Goal: Task Accomplishment & Management: Complete application form

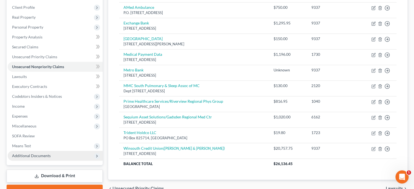
click at [52, 152] on span "Additional Documents" at bounding box center [55, 155] width 95 height 10
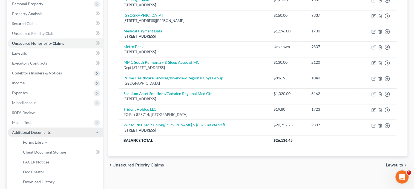
scroll to position [112, 0]
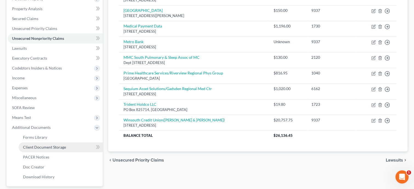
click at [54, 148] on span "Client Document Storage" at bounding box center [44, 146] width 43 height 5
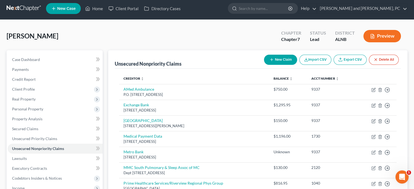
select select "23"
select select "30"
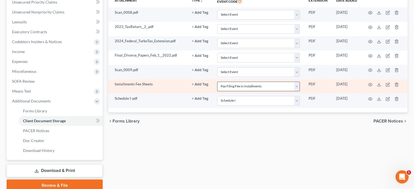
scroll to position [0, 0]
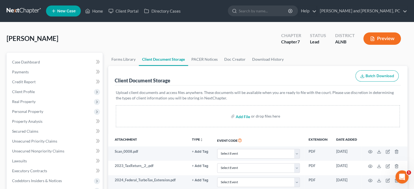
click at [242, 116] on input "file" at bounding box center [242, 116] width 13 height 10
type input "C:\fakepath\ccc.pdf"
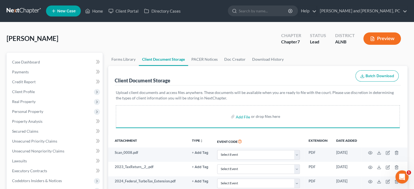
select select "23"
select select "30"
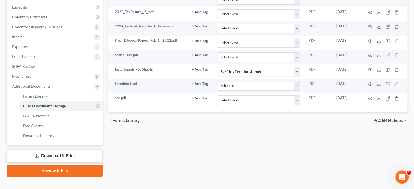
scroll to position [161, 0]
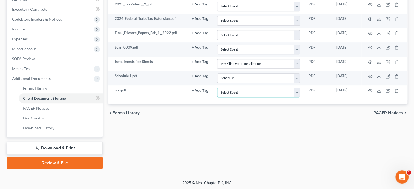
select select "5"
click option "Certificate of Credit Counseling" at bounding box center [0, 0] width 0 height 0
click at [54, 163] on link "Review & File" at bounding box center [55, 163] width 96 height 12
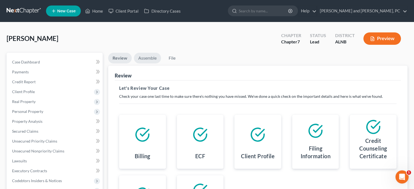
click at [151, 57] on link "Assemble" at bounding box center [147, 58] width 27 height 11
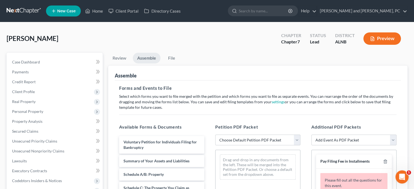
scroll to position [129, 0]
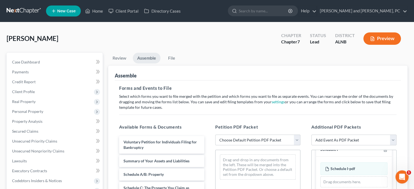
click at [215, 134] on select "Choose Default Petition PDF Packet Complete Bankruptcy Petition (all forms and …" at bounding box center [257, 139] width 85 height 11
select select "0"
click option "Complete Bankruptcy Petition (all forms and schedules)" at bounding box center [0, 0] width 0 height 0
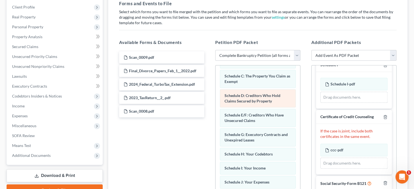
scroll to position [56, 0]
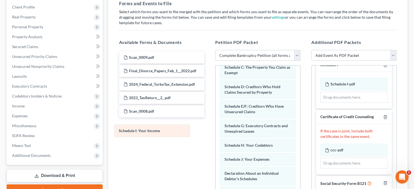
drag, startPoint x: 257, startPoint y: 158, endPoint x: 146, endPoint y: 126, distance: 115.7
click at [216, 126] on div "Schedule I: Your Income Voluntary Petition for Individuals Filing for Bankruptc…" at bounding box center [258, 175] width 85 height 332
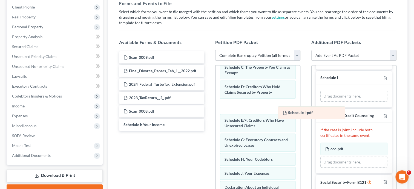
scroll to position [115, 0]
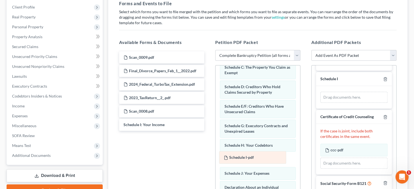
drag, startPoint x: 340, startPoint y: 82, endPoint x: 238, endPoint y: 156, distance: 125.4
click at [321, 103] on div "Schedule I-pdf Amended Schedule I-pdf Schedule I-pdf Amended Schedule I-pdf Dra…" at bounding box center [354, 97] width 67 height 11
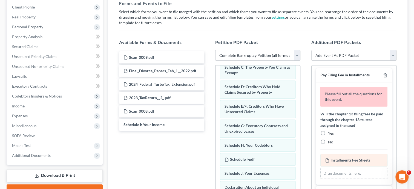
scroll to position [0, 0]
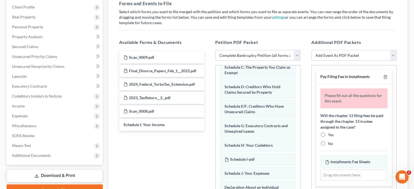
click at [328, 142] on label "No" at bounding box center [330, 143] width 5 height 5
click at [331, 142] on input "No" at bounding box center [333, 143] width 4 height 4
radio input "true"
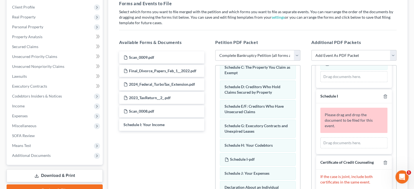
scroll to position [84, 0]
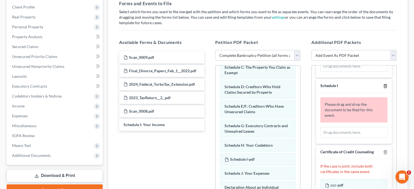
click at [385, 86] on line "button" at bounding box center [385, 86] width 0 height 1
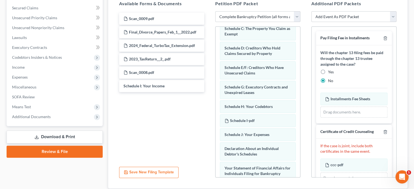
scroll to position [113, 0]
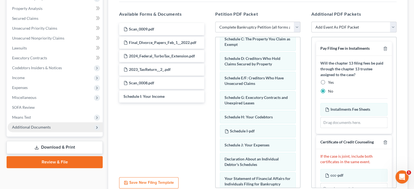
click at [48, 125] on span "Additional Documents" at bounding box center [31, 126] width 39 height 5
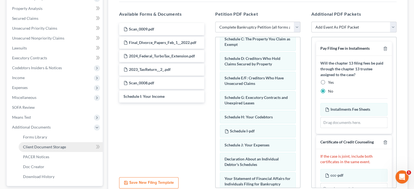
click at [81, 147] on link "Client Document Storage" at bounding box center [61, 147] width 84 height 10
select select "23"
select select "30"
select select "5"
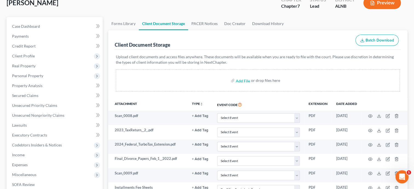
scroll to position [28, 0]
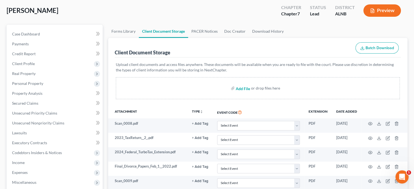
click at [247, 88] on input "file" at bounding box center [242, 88] width 13 height 10
type input "C:\fakepath\2023_Redacted.pdf"
select select "23"
select select "30"
select select "5"
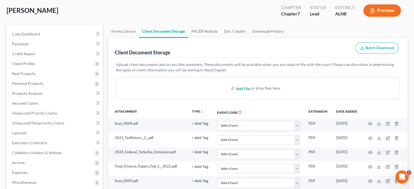
scroll to position [161, 0]
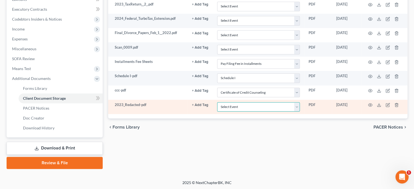
click at [217, 102] on select "Select Event 20 Largest Unsecured Creditors Amended Schedules (Fee) Attachment …" at bounding box center [258, 107] width 83 height 10
select select "40"
click option "Tax Documents" at bounding box center [0, 0] width 0 height 0
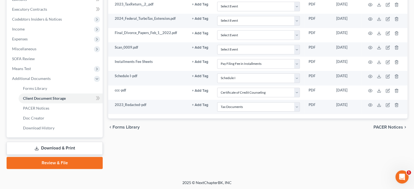
click at [66, 159] on link "Review & File" at bounding box center [55, 163] width 96 height 12
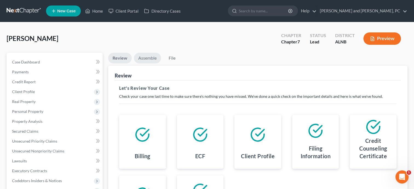
click at [144, 58] on link "Assemble" at bounding box center [147, 58] width 27 height 11
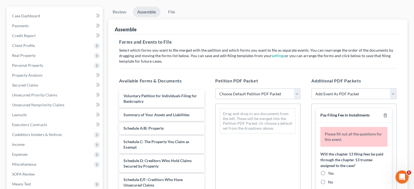
scroll to position [56, 0]
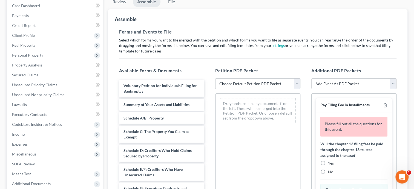
select select "0"
click option "Complete Bankruptcy Petition (all forms and schedules)" at bounding box center [0, 0] width 0 height 0
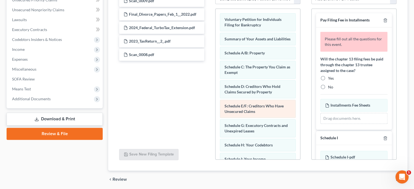
scroll to position [28, 0]
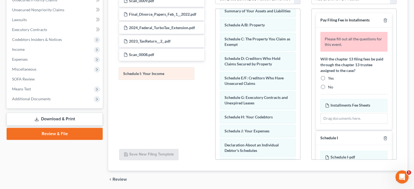
drag, startPoint x: 266, startPoint y: 126, endPoint x: 164, endPoint y: 70, distance: 115.7
click at [216, 70] on div "Schedule I: Your Income Voluntary Petition for Individuals Filing for Bankruptc…" at bounding box center [258, 147] width 85 height 332
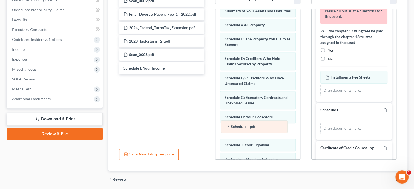
drag, startPoint x: 338, startPoint y: 128, endPoint x: 239, endPoint y: 127, distance: 99.8
click at [321, 127] on div "Schedule I-pdf Amended Schedule I-pdf Schedule I-pdf Amended Schedule I-pdf Dra…" at bounding box center [354, 128] width 67 height 11
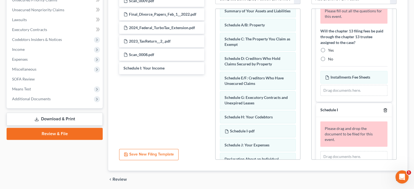
click at [385, 108] on icon "button" at bounding box center [385, 110] width 4 height 4
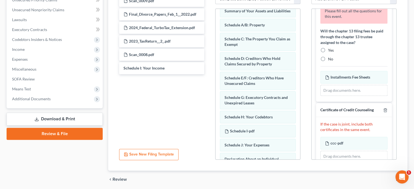
scroll to position [0, 0]
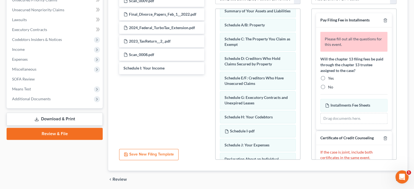
click at [328, 86] on label "No" at bounding box center [330, 86] width 5 height 5
click at [331, 86] on input "No" at bounding box center [333, 86] width 4 height 4
radio input "true"
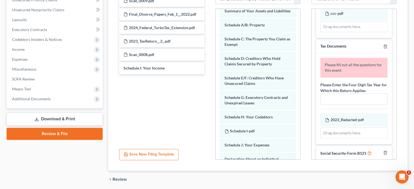
scroll to position [141, 0]
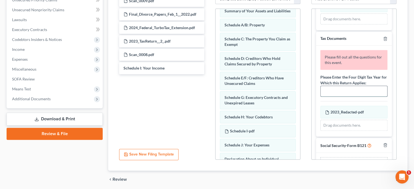
click at [355, 86] on input "text" at bounding box center [354, 91] width 67 height 10
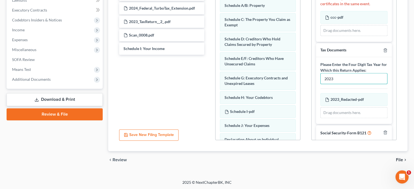
scroll to position [135, 0]
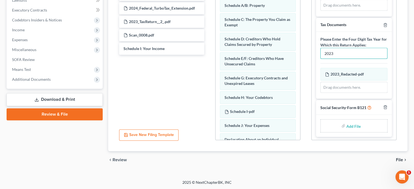
type input "2023"
click at [349, 125] on input "file" at bounding box center [353, 126] width 13 height 10
type input "C:\fakepath\ssnstatement.pdf"
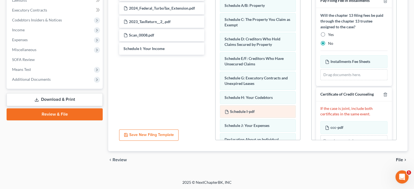
scroll to position [0, 0]
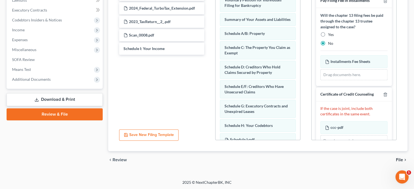
click at [401, 159] on span "File" at bounding box center [399, 159] width 7 height 4
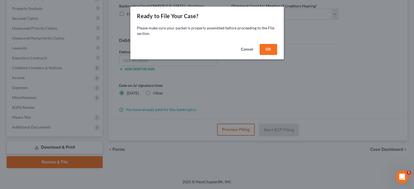
scroll to position [112, 0]
click at [266, 47] on button "OK" at bounding box center [269, 49] width 18 height 11
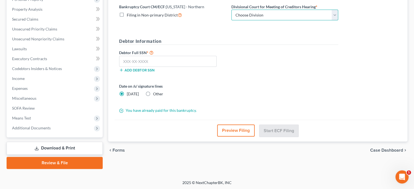
click at [232, 10] on select "Choose Division Anniston Birmingham Hunstville Tuscaloosa" at bounding box center [285, 15] width 107 height 11
select select "0"
click option "Anniston" at bounding box center [0, 0] width 0 height 0
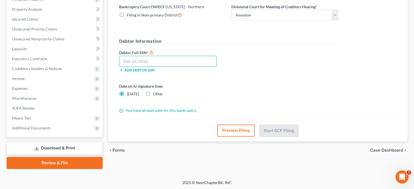
click at [203, 61] on input "text" at bounding box center [168, 61] width 98 height 11
type input "418-29-9337"
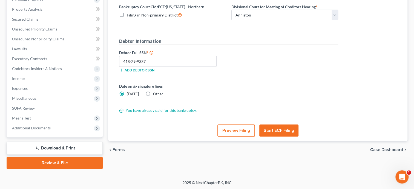
click at [260, 128] on button "Start ECF Filing" at bounding box center [279, 130] width 39 height 12
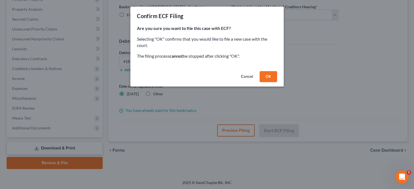
click at [272, 79] on button "OK" at bounding box center [269, 76] width 18 height 11
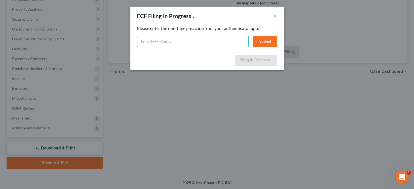
click at [208, 42] on input "text" at bounding box center [193, 41] width 112 height 11
type input "703469"
click at [260, 40] on button "Submit" at bounding box center [265, 41] width 24 height 11
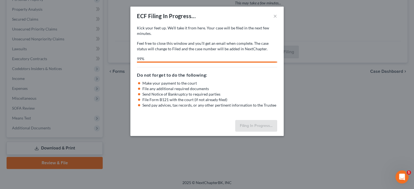
select select "0"
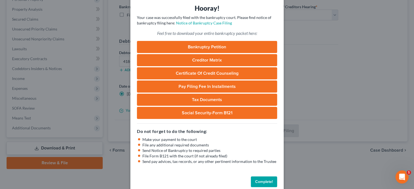
scroll to position [30, 0]
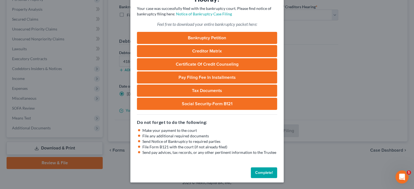
click at [262, 170] on button "Complete!" at bounding box center [264, 172] width 26 height 11
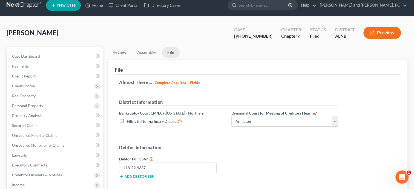
scroll to position [0, 0]
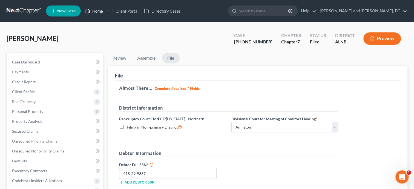
click at [98, 13] on link "Home" at bounding box center [93, 11] width 23 height 10
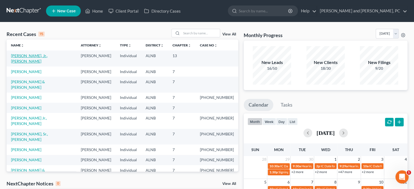
click at [33, 56] on link "[PERSON_NAME], Jr., [PERSON_NAME]" at bounding box center [29, 58] width 37 height 10
select select "6"
select select "0"
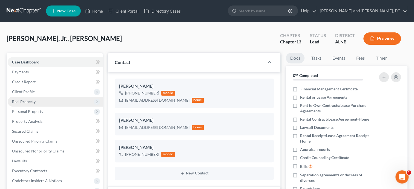
scroll to position [125, 0]
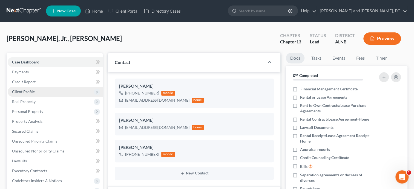
click at [28, 92] on span "Client Profile" at bounding box center [23, 91] width 23 height 5
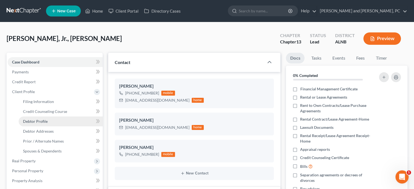
click at [34, 119] on span "Debtor Profile" at bounding box center [35, 121] width 25 height 5
select select "1"
select select "6"
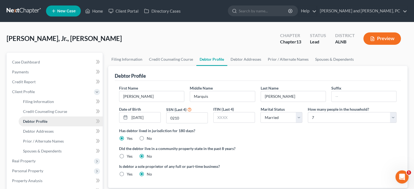
radio input "true"
click at [238, 56] on link "Debtor Addresses" at bounding box center [245, 59] width 37 height 13
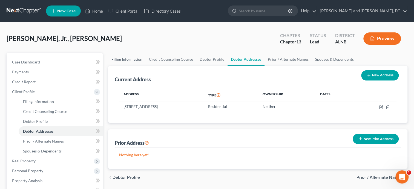
click at [135, 58] on link "Filing Information" at bounding box center [127, 59] width 38 height 13
select select "1"
select select "0"
select select "3"
select select "1"
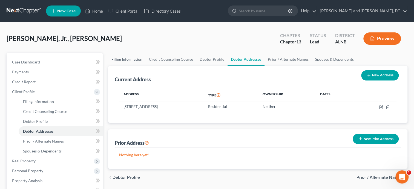
select select "0"
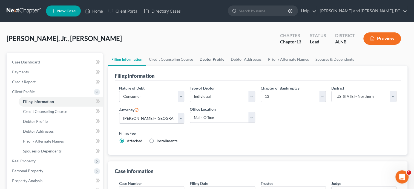
click at [201, 59] on link "Debtor Profile" at bounding box center [212, 59] width 31 height 13
select select "1"
select select "6"
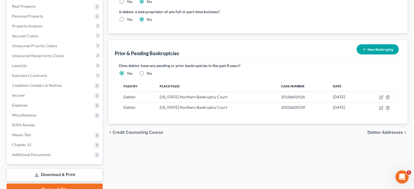
scroll to position [181, 0]
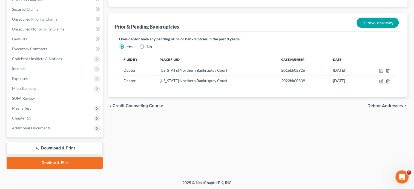
click at [37, 146] on icon at bounding box center [37, 148] width 4 height 4
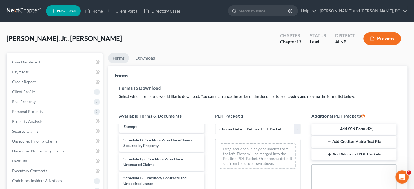
scroll to position [56, 0]
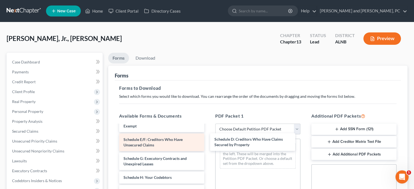
drag, startPoint x: 155, startPoint y: 137, endPoint x: 180, endPoint y: 148, distance: 27.6
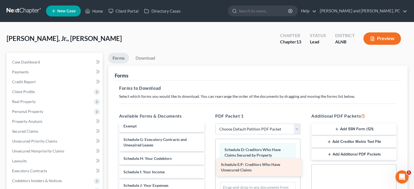
drag, startPoint x: 168, startPoint y: 141, endPoint x: 266, endPoint y: 167, distance: 100.9
click at [209, 167] on div "Schedule E/F: Creditors Who Have Unsecured Claims Voluntary Petition for Indivi…" at bounding box center [162, 188] width 94 height 238
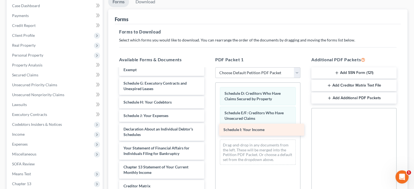
drag, startPoint x: 146, startPoint y: 115, endPoint x: 246, endPoint y: 130, distance: 101.2
click at [209, 130] on div "Schedule I: Your Income Voluntary Petition for Individuals Filing for Bankruptc…" at bounding box center [162, 124] width 94 height 225
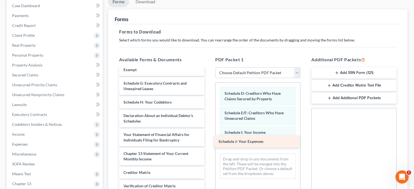
drag, startPoint x: 169, startPoint y: 113, endPoint x: 264, endPoint y: 140, distance: 98.8
click at [209, 140] on div "Schedule J: Your Expenses Voluntary Petition for Individuals Filing for Bankrup…" at bounding box center [162, 118] width 94 height 212
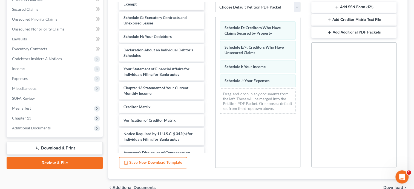
scroll to position [141, 0]
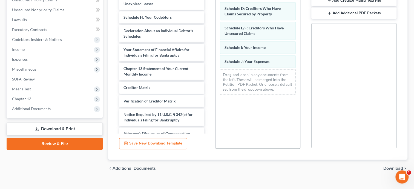
click at [386, 170] on span "Download" at bounding box center [394, 168] width 20 height 4
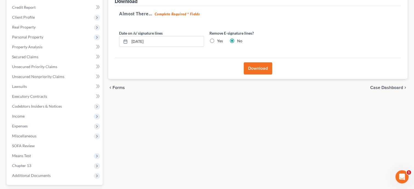
scroll to position [37, 0]
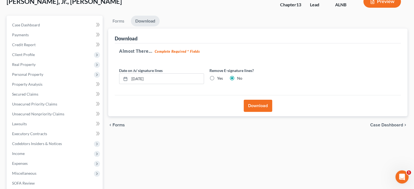
drag, startPoint x: 253, startPoint y: 104, endPoint x: 254, endPoint y: 107, distance: 3.1
click at [254, 107] on button "Download" at bounding box center [258, 105] width 29 height 12
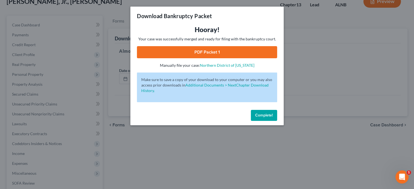
click at [203, 52] on link "PDF Packet 1" at bounding box center [207, 52] width 140 height 12
click at [264, 115] on span "Complete!" at bounding box center [264, 115] width 18 height 5
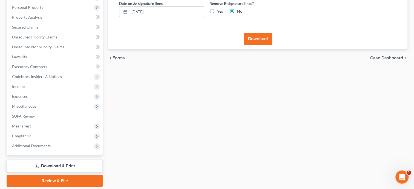
scroll to position [122, 0]
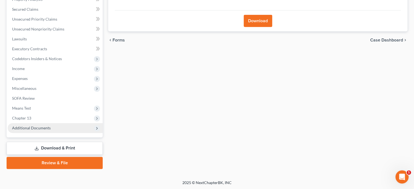
click at [45, 131] on span "Additional Documents" at bounding box center [55, 128] width 95 height 10
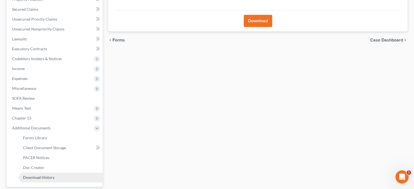
click at [44, 175] on span "Download History" at bounding box center [39, 177] width 32 height 5
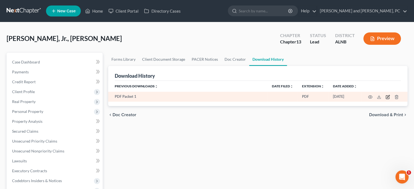
click at [387, 97] on icon "button" at bounding box center [388, 97] width 4 height 4
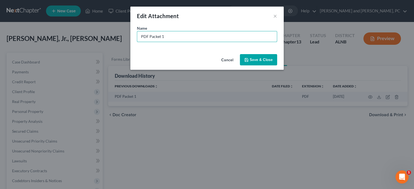
drag, startPoint x: 169, startPoint y: 37, endPoint x: 135, endPoint y: 39, distance: 34.1
click at [137, 40] on input "PDF Packet 1" at bounding box center [207, 36] width 140 height 10
type input "CC Schedules"
click at [260, 62] on span "Save & Close" at bounding box center [261, 59] width 23 height 5
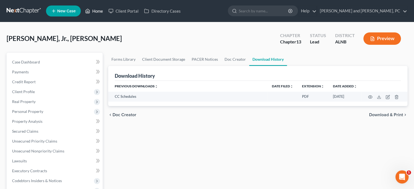
click at [92, 11] on link "Home" at bounding box center [93, 11] width 23 height 10
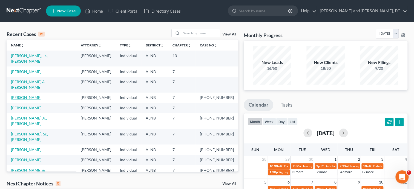
click at [24, 95] on link "[PERSON_NAME]" at bounding box center [26, 97] width 30 height 5
select select "1"
select select "0"
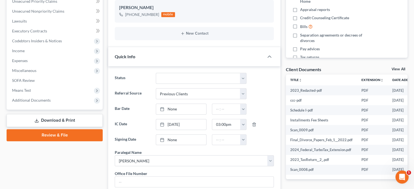
scroll to position [141, 0]
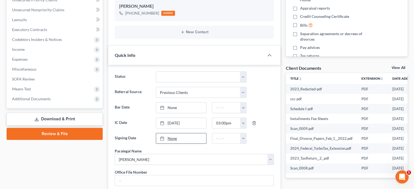
click at [170, 136] on link "None" at bounding box center [181, 138] width 50 height 10
type input "[DATE]"
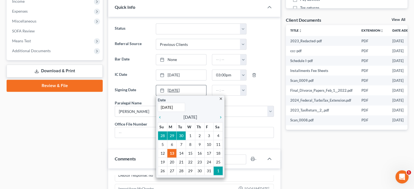
scroll to position [197, 0]
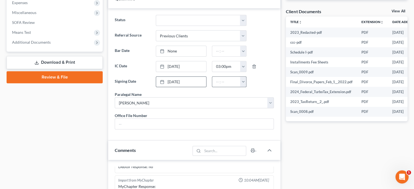
click at [243, 81] on button "button" at bounding box center [243, 81] width 6 height 10
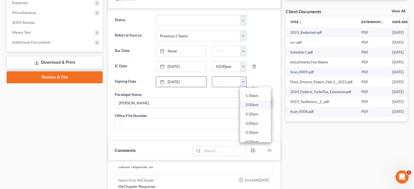
click at [251, 106] on link "2:00pm" at bounding box center [255, 104] width 31 height 9
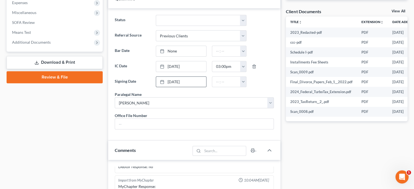
type input "2:00pm"
click at [207, 129] on input "text" at bounding box center [194, 123] width 159 height 10
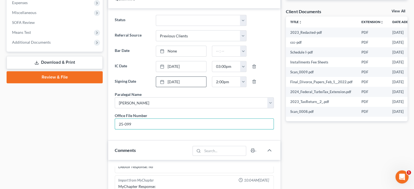
type input "25-099"
click at [182, 140] on div "Status Discharged Discharged & Reported Discharge Litigation Dismissal Notice D…" at bounding box center [194, 74] width 172 height 132
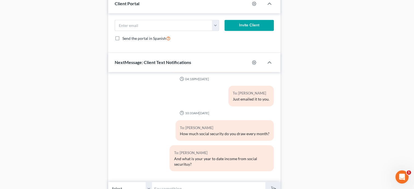
scroll to position [560, 0]
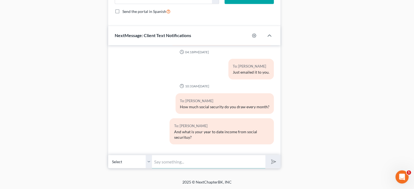
click at [162, 163] on input "text" at bounding box center [208, 160] width 113 height 13
type input "Your case has been filed. Your case number is 25-41372"
click at [277, 158] on button "submit" at bounding box center [273, 161] width 15 height 13
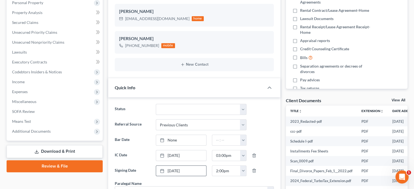
scroll to position [169, 0]
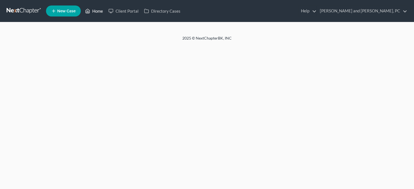
select select "6"
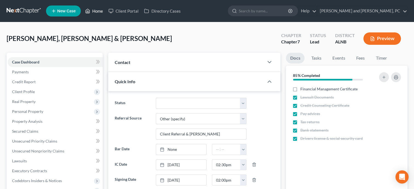
click at [98, 12] on link "Home" at bounding box center [93, 11] width 23 height 10
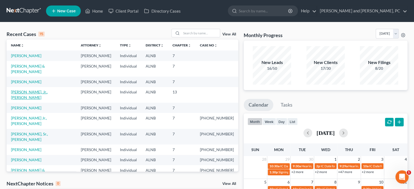
click at [30, 89] on link "[PERSON_NAME], Jr., [PERSON_NAME]" at bounding box center [29, 94] width 37 height 10
select select "10"
select select "6"
select select "0"
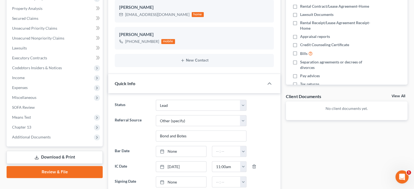
scroll to position [141, 0]
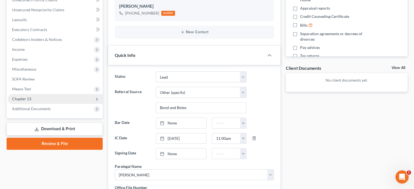
click at [32, 95] on span "Chapter 13" at bounding box center [55, 99] width 95 height 10
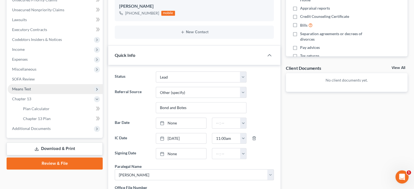
click at [35, 87] on span "Means Test" at bounding box center [55, 89] width 95 height 10
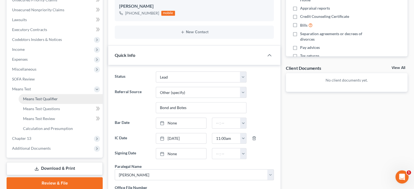
click at [40, 96] on span "Means Test Qualifier" at bounding box center [40, 98] width 35 height 5
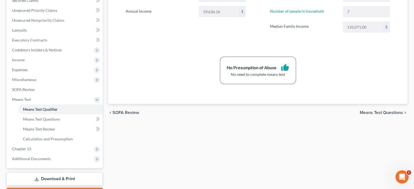
scroll to position [161, 0]
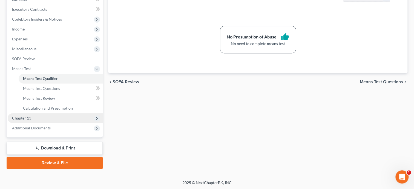
click at [68, 117] on span "Chapter 13" at bounding box center [55, 118] width 95 height 10
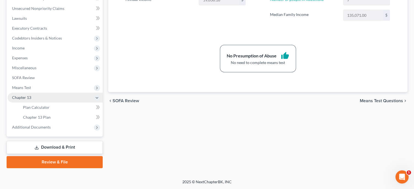
scroll to position [141, 0]
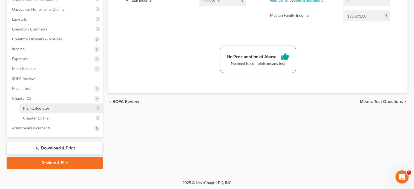
click at [68, 110] on link "Plan Calculator" at bounding box center [61, 108] width 84 height 10
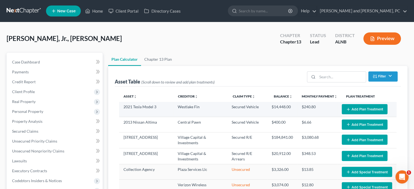
select select "59"
click at [360, 107] on button "Add Plan Treatment" at bounding box center [365, 109] width 46 height 10
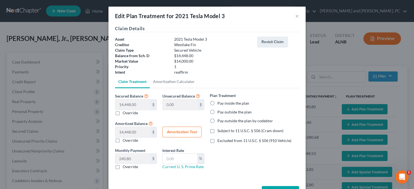
click at [218, 103] on label "Pay inside the plan" at bounding box center [234, 102] width 32 height 5
click at [220, 103] on input "Pay inside the plan" at bounding box center [222, 102] width 4 height 4
radio input "true"
click at [218, 139] on label "Excluded from 11 U.S.C. § 506 (910 Vehicle)" at bounding box center [255, 140] width 74 height 5
click at [220, 139] on input "Excluded from 11 U.S.C. § 506 (910 Vehicle)" at bounding box center [222, 140] width 4 height 4
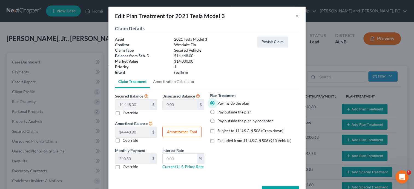
checkbox input "true"
click at [191, 157] on input "text" at bounding box center [180, 158] width 35 height 10
type input "5.25"
click at [188, 132] on button "Amortization Tool" at bounding box center [182, 131] width 39 height 11
type input "14,448.00"
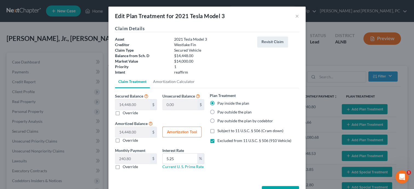
type input "5.25"
type input "60"
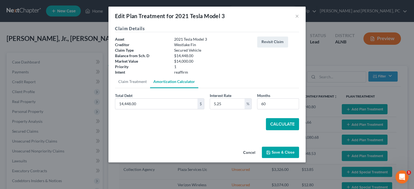
click at [281, 124] on button "Calculate" at bounding box center [282, 124] width 33 height 12
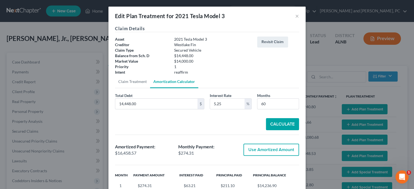
click at [271, 149] on button "Use Amortized Amount" at bounding box center [272, 149] width 56 height 12
type input "16,458.56"
checkbox input "true"
type input "274.30"
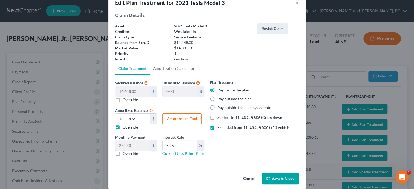
scroll to position [19, 0]
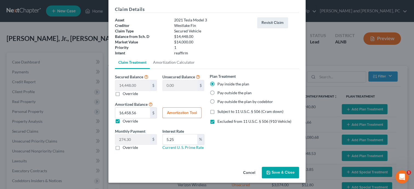
click at [275, 172] on button "Save & Close" at bounding box center [280, 172] width 37 height 12
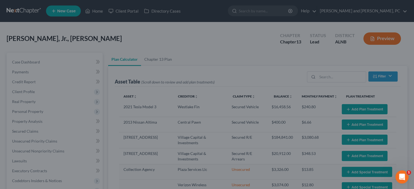
select select "59"
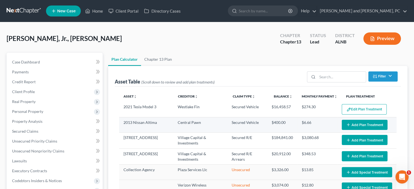
click at [354, 124] on button "Add Plan Treatment" at bounding box center [365, 125] width 46 height 10
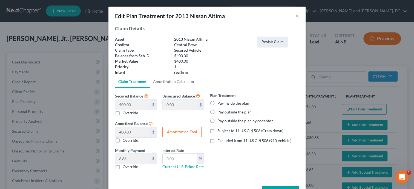
click at [218, 102] on label "Pay inside the plan" at bounding box center [234, 102] width 32 height 5
click at [220, 102] on input "Pay inside the plan" at bounding box center [222, 102] width 4 height 4
radio input "true"
click at [218, 141] on label "Excluded from 11 U.S.C. § 506 (910 Vehicle)" at bounding box center [255, 140] width 74 height 5
click at [220, 141] on input "Excluded from 11 U.S.C. § 506 (910 Vehicle)" at bounding box center [222, 140] width 4 height 4
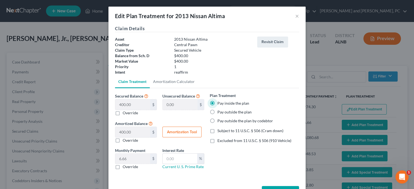
checkbox input "true"
click at [184, 160] on input "text" at bounding box center [180, 158] width 35 height 10
type input "5.25"
click at [178, 131] on button "Amortization Tool" at bounding box center [182, 131] width 39 height 11
type input "400.00"
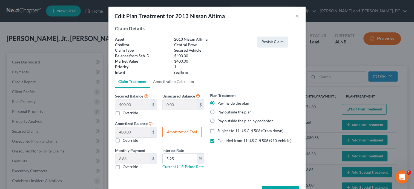
type input "5.25"
type input "60"
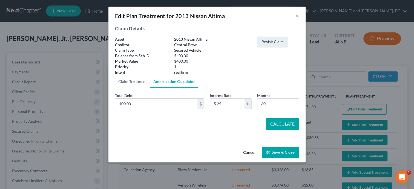
click at [275, 125] on button "Calculate" at bounding box center [282, 124] width 33 height 12
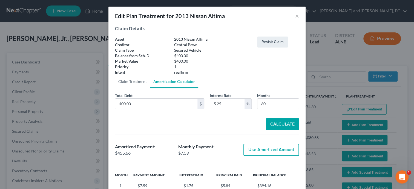
click at [270, 153] on button "Use Amortized Amount" at bounding box center [272, 149] width 56 height 12
type input "455.66"
checkbox input "true"
type input "7.59"
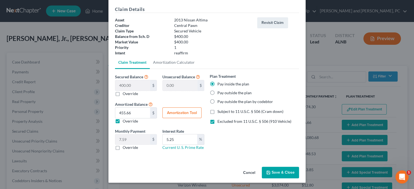
click at [277, 168] on button "Save & Close" at bounding box center [280, 172] width 37 height 12
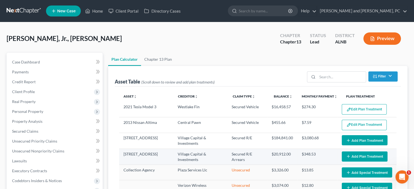
select select "59"
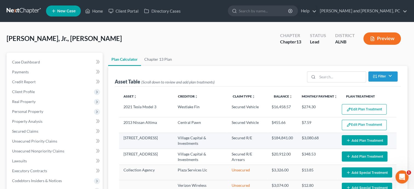
click at [364, 137] on button "Add Plan Treatment" at bounding box center [365, 140] width 46 height 10
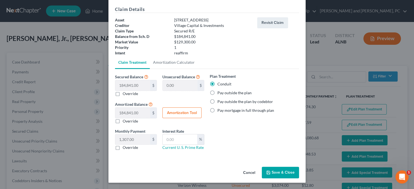
click at [284, 169] on button "Save & Close" at bounding box center [280, 172] width 37 height 12
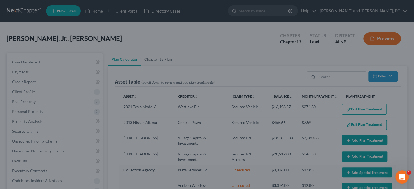
select select "59"
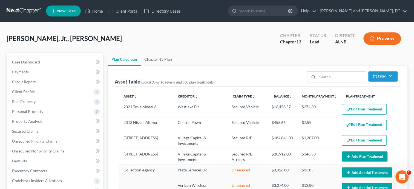
click at [355, 155] on button "Add Plan Treatment" at bounding box center [365, 156] width 46 height 10
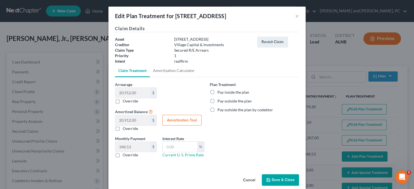
click at [218, 91] on label "Pay inside the plan" at bounding box center [234, 91] width 32 height 5
click at [220, 91] on input "Pay inside the plan" at bounding box center [222, 91] width 4 height 4
radio input "true"
click at [283, 180] on button "Save & Close" at bounding box center [280, 180] width 37 height 12
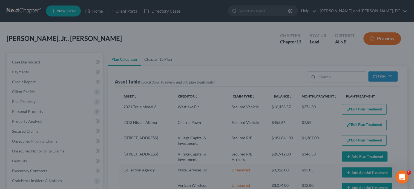
select select "59"
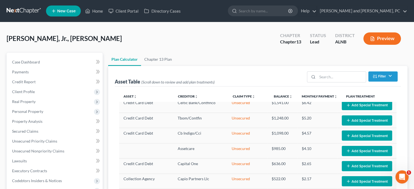
scroll to position [132, 0]
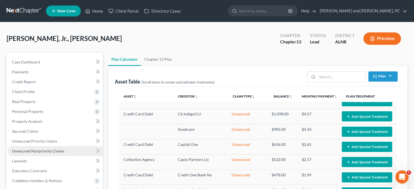
click at [20, 149] on span "Unsecured Nonpriority Claims" at bounding box center [38, 150] width 52 height 5
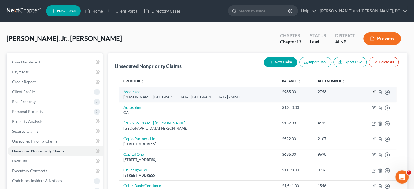
click at [375, 90] on icon "button" at bounding box center [374, 91] width 2 height 2
select select "45"
select select "0"
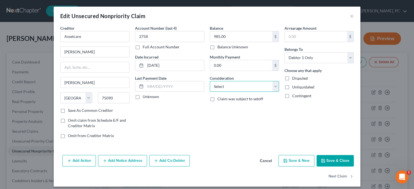
select select "9"
click option "Medical Services" at bounding box center [0, 0] width 0 height 0
click at [325, 159] on icon "button" at bounding box center [323, 160] width 4 height 4
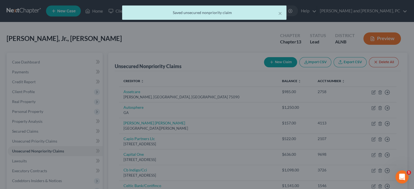
type input "0"
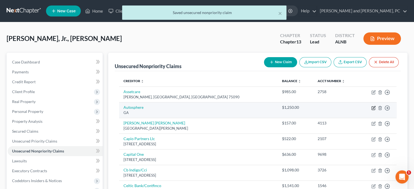
click at [375, 108] on icon "button" at bounding box center [373, 107] width 3 height 3
select select "10"
select select "14"
select select "0"
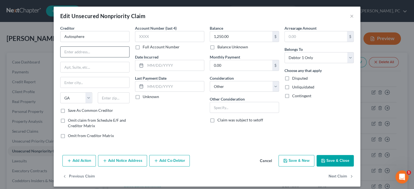
click at [93, 51] on input "text" at bounding box center [95, 52] width 69 height 10
paste input "4244 Sudderth Rd"
type input "4244 Sudderth Rd"
click at [107, 96] on input "text" at bounding box center [114, 97] width 32 height 11
type input "30518"
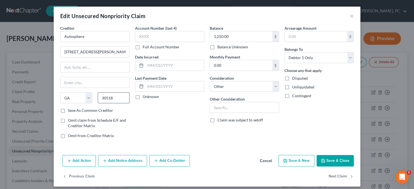
type input "Buford"
click at [155, 36] on input "text" at bounding box center [169, 36] width 69 height 11
type input "0210"
click at [169, 64] on input "text" at bounding box center [175, 65] width 59 height 10
type input "4/2024"
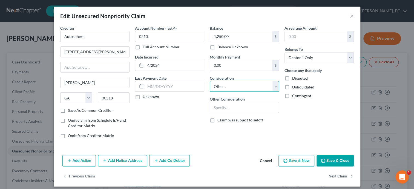
select select "10"
click option "Monies Loaned / Advanced" at bounding box center [0, 0] width 0 height 0
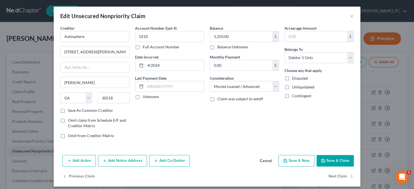
click at [323, 158] on button "Save & Close" at bounding box center [335, 161] width 37 height 12
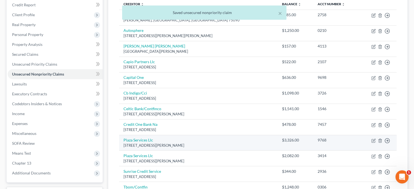
scroll to position [28, 0]
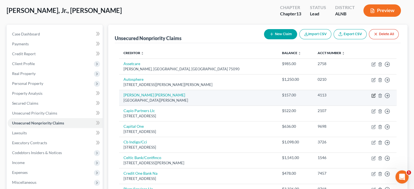
click at [373, 94] on icon "button" at bounding box center [374, 95] width 4 height 4
select select "4"
select select "0"
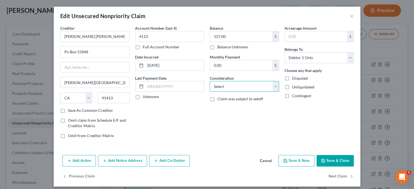
select select "1"
click option "Collection Agency" at bounding box center [0, 0] width 0 height 0
click at [67, 54] on input "Po Box 55848" at bounding box center [95, 52] width 69 height 10
type input "PO Box 55848"
click at [325, 157] on button "Save & Close" at bounding box center [335, 161] width 37 height 12
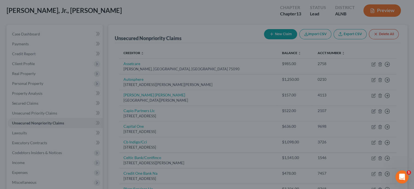
type input "0"
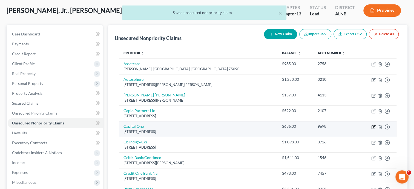
click at [372, 125] on icon "button" at bounding box center [374, 126] width 4 height 4
select select "46"
select select "2"
select select "0"
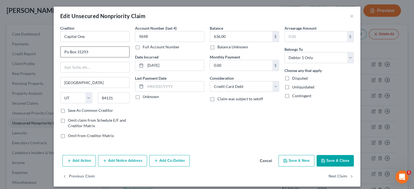
click at [68, 52] on input "Po Box 31293" at bounding box center [95, 52] width 69 height 10
type input "PO Box 31293"
click at [329, 159] on button "Save & Close" at bounding box center [335, 161] width 37 height 12
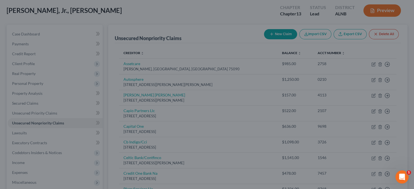
type input "0"
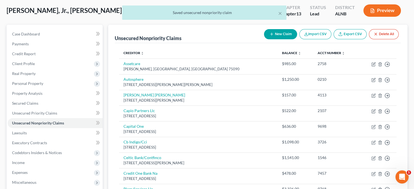
scroll to position [56, 0]
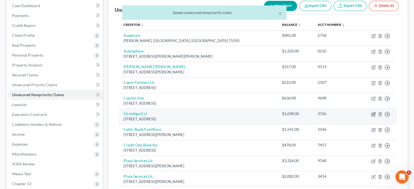
click at [373, 113] on icon "button" at bounding box center [374, 113] width 2 height 2
select select "38"
select select "2"
select select "0"
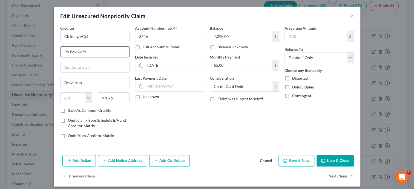
click at [67, 53] on input "Po Box 4499" at bounding box center [95, 52] width 69 height 10
type input "PO Box 4499"
click at [324, 159] on icon "button" at bounding box center [323, 160] width 4 height 4
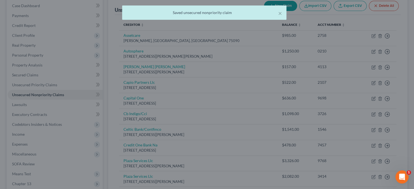
type input "0"
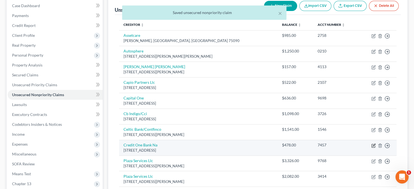
click at [374, 145] on icon "button" at bounding box center [374, 145] width 4 height 4
select select "31"
select select "2"
select select "0"
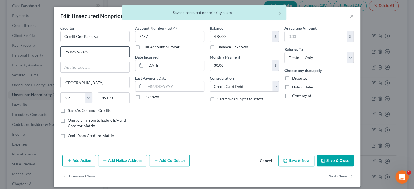
click at [66, 51] on input "Po Box 98875" at bounding box center [95, 52] width 69 height 10
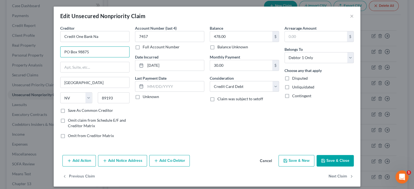
type input "PO Box 98875"
click at [337, 157] on button "Save & Close" at bounding box center [335, 161] width 37 height 12
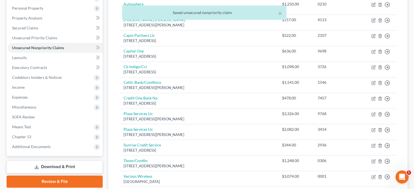
scroll to position [113, 0]
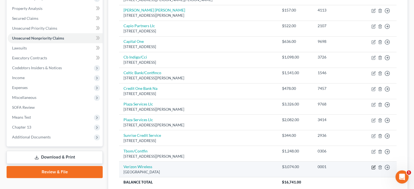
click at [372, 165] on icon "button" at bounding box center [373, 166] width 3 height 3
select select "45"
select select "0"
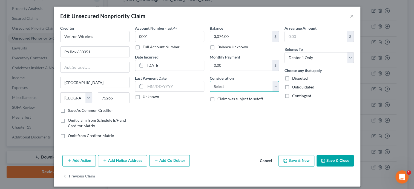
click at [210, 81] on select "Select Cable / Satellite Services Collection Agency Credit Card Debt Debt Couns…" at bounding box center [244, 86] width 69 height 11
select select "19"
click option "Telephone / Internet Services" at bounding box center [0, 0] width 0 height 0
click at [67, 51] on input "Po Box 650051" at bounding box center [95, 52] width 69 height 10
type input "PO Box 650051"
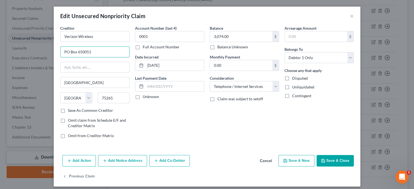
click at [334, 162] on button "Save & Close" at bounding box center [335, 161] width 37 height 12
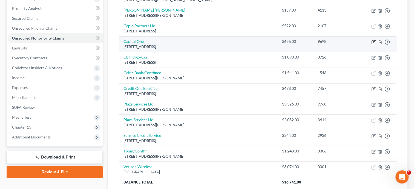
click at [373, 41] on icon "button" at bounding box center [374, 41] width 2 height 2
select select "46"
select select "2"
select select "0"
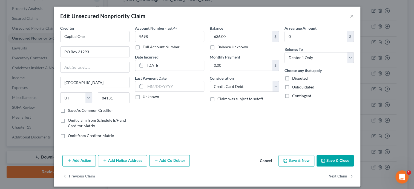
click at [330, 158] on button "Save & Close" at bounding box center [335, 161] width 37 height 12
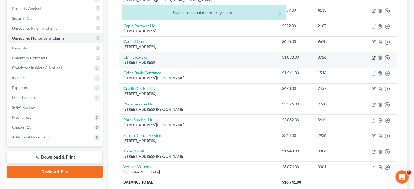
click at [374, 59] on icon "button" at bounding box center [373, 57] width 3 height 3
select select "38"
select select "2"
select select "0"
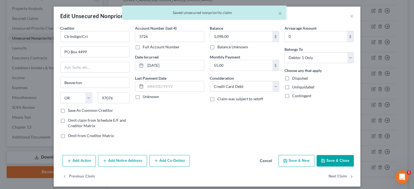
click at [342, 159] on button "Save & Close" at bounding box center [335, 161] width 37 height 12
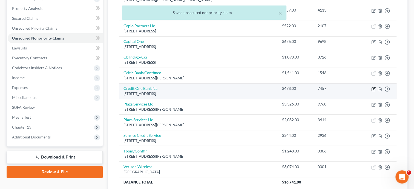
click at [372, 89] on icon "button" at bounding box center [374, 89] width 4 height 4
select select "31"
select select "2"
select select "0"
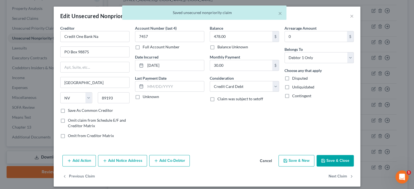
click at [347, 160] on button "Save & Close" at bounding box center [335, 161] width 37 height 12
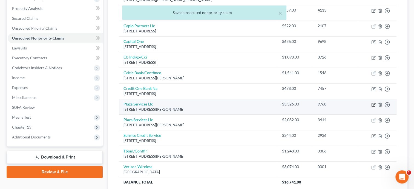
click at [374, 104] on icon "button" at bounding box center [374, 104] width 4 height 4
select select "10"
select select "1"
select select "0"
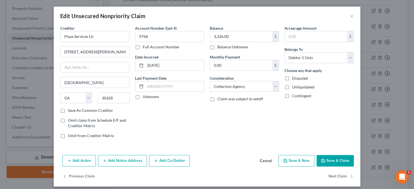
click at [336, 160] on button "Save & Close" at bounding box center [335, 161] width 37 height 12
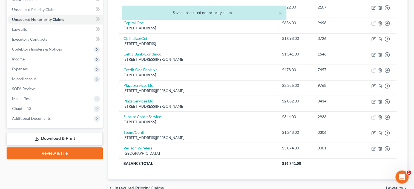
scroll to position [141, 0]
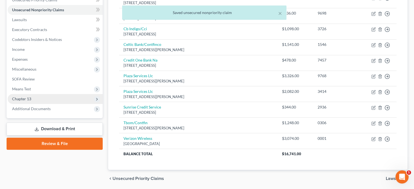
click at [29, 98] on span "Chapter 13" at bounding box center [21, 98] width 19 height 5
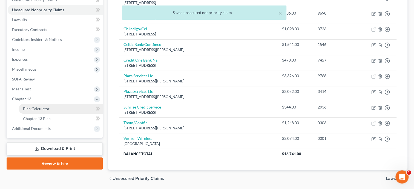
click at [30, 107] on span "Plan Calculator" at bounding box center [36, 108] width 27 height 5
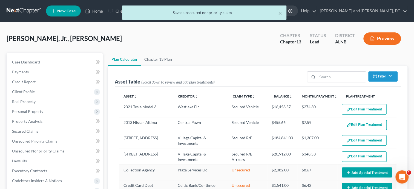
select select "59"
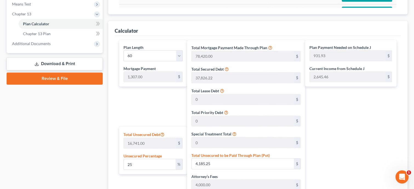
scroll to position [254, 0]
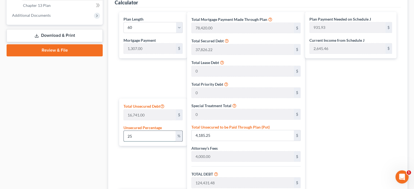
click at [151, 136] on input "25" at bounding box center [150, 135] width 52 height 10
type input "2"
type input "334.82"
type input "120,581.04"
type input "9,598.25"
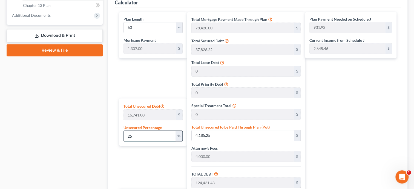
type input "130,179.30"
type input "862.65"
type input "2,169.65"
type input "120,246.23"
type input "9,571.59"
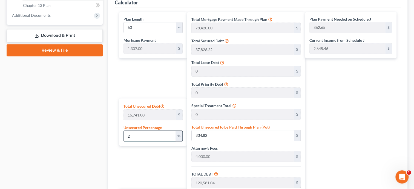
type input "129,817.82"
type input "856.63"
type input "2,163.63"
type input "0"
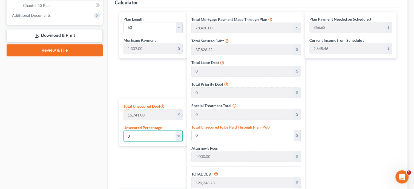
type input "0"
click at [143, 169] on div "Plan Length 1 2 3 4 5 6 7 8 9 10 11 12 13 14 15 16 17 18 19 20 21 22 23 24 25 2…" at bounding box center [151, 134] width 71 height 244
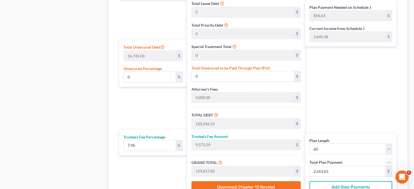
scroll to position [338, 0]
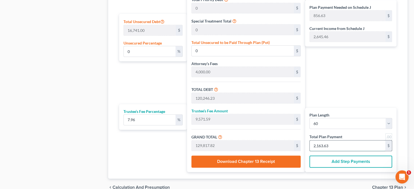
click at [322, 146] on input "2,163.63" at bounding box center [348, 145] width 76 height 10
type input "111.15"
type input "8.84"
type input "120.00"
type input "2"
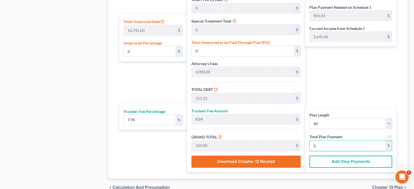
type input "1,167.09"
type input "92.90"
type input "1,260.00"
type input "21"
type input "12,004.44"
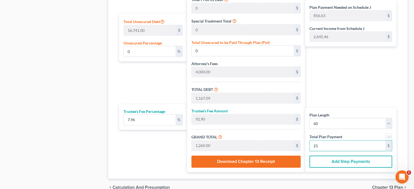
type input "955.55"
type input "12,960.00"
type input "216"
type input "0.12"
type input "20.53"
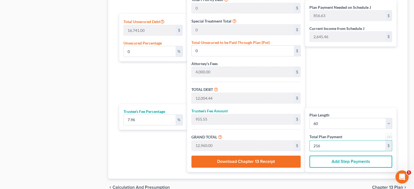
type input "120,266.76"
type input "9,573.23"
type input "129,840.00"
type input "2,164.00"
click at [141, 120] on input "7.96" at bounding box center [150, 119] width 52 height 10
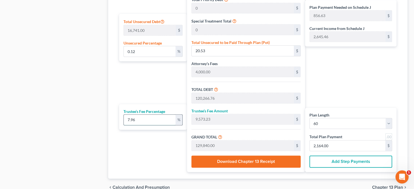
drag, startPoint x: 141, startPoint y: 120, endPoint x: 115, endPoint y: 124, distance: 25.7
click at [124, 124] on input "7.96" at bounding box center [150, 119] width 52 height 10
type input "1"
type input "1,202.66"
type input "121,469.43"
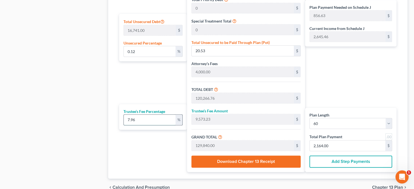
type input "717.49"
type input "2,024.49"
type input "10"
type input "12,026.67"
type input "132,293.44"
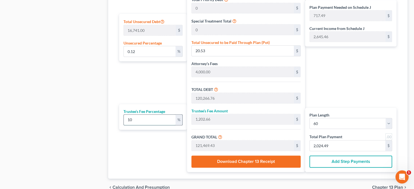
type input "897.89"
type input "2,204.89"
type input "10"
drag, startPoint x: 145, startPoint y: 50, endPoint x: 106, endPoint y: 60, distance: 40.2
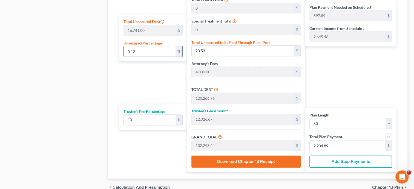
click at [124, 56] on input "0.12" at bounding box center [150, 51] width 52 height 10
type input "0"
type input "120,246.23"
type input "12,024.62"
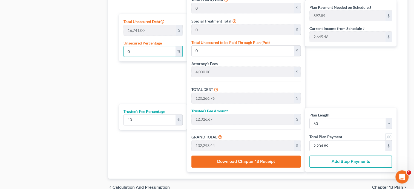
type input "132,270.85"
type input "897.51"
type input "2,204.51"
type input "0"
click at [181, 156] on div "Plan Length 1 2 3 4 5 6 7 8 9 10 11 12 13 14 15 16 17 18 19 20 21 22 23 24 25 2…" at bounding box center [151, 49] width 71 height 244
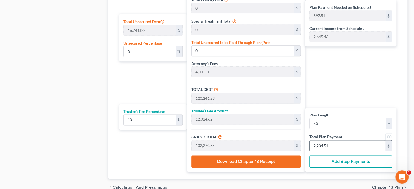
click at [321, 143] on input "2,204.51" at bounding box center [348, 145] width 76 height 10
type input "1.18"
type input "0.11"
type input "1.30"
type input "2"
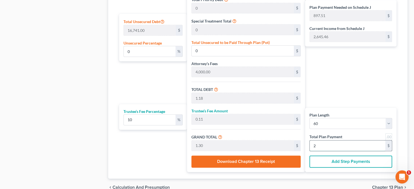
type input "13.06"
type input "1.30"
type input "14.37"
type input "22"
type input "130.69"
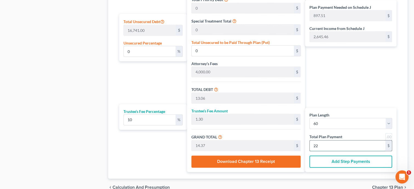
type input "13.06"
type input "143.76"
type input "220"
type input "71.22"
type input "11,922.77"
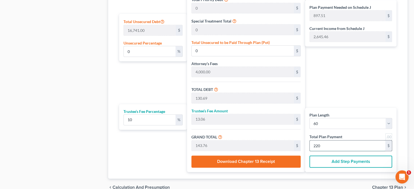
type input "1,309.90"
type input "130.99"
type input "1,440.89"
type input "2,205.00"
click at [142, 143] on div "Plan Length 1 2 3 4 5 6 7 8 9 10 11 12 13 14 15 16 17 18 19 20 21 22 23 24 25 2…" at bounding box center [151, 49] width 71 height 244
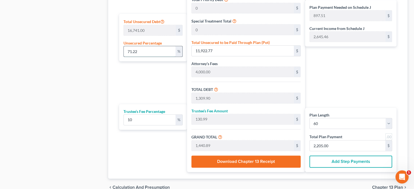
drag, startPoint x: 146, startPoint y: 50, endPoint x: 117, endPoint y: 55, distance: 29.6
click at [124, 55] on input "71.22" at bounding box center [150, 51] width 52 height 10
type input "120,246.23"
type input "12,024.62"
type input "132,270.85"
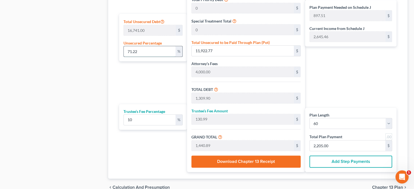
type input "2,204.51"
type input "0"
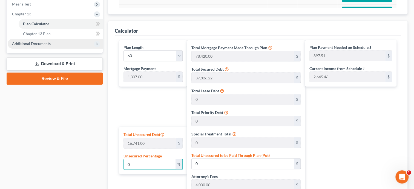
scroll to position [56, 0]
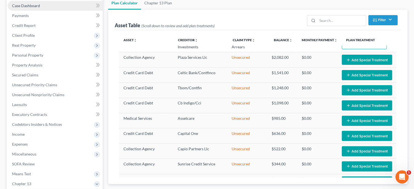
type input "0"
click at [35, 10] on link "Case Dashboard" at bounding box center [55, 6] width 95 height 10
select select "6"
select select "0"
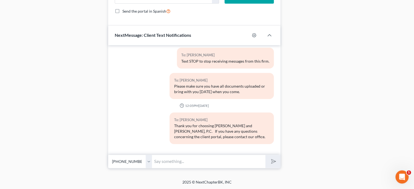
scroll to position [434, 0]
click at [168, 165] on input "text" at bounding box center [208, 160] width 113 height 13
type input "I have your payment figured. It will be 508.75 per week. This includes the Trus…"
click at [266, 155] on button "submit" at bounding box center [273, 161] width 15 height 13
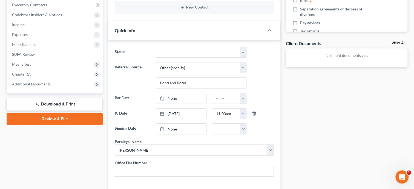
scroll to position [152, 0]
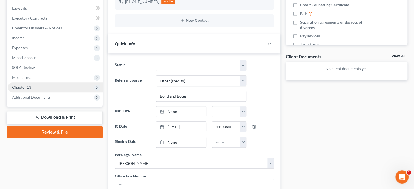
click at [34, 87] on span "Chapter 13" at bounding box center [55, 87] width 95 height 10
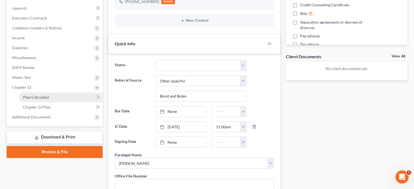
click at [38, 99] on span "Plan Calculator" at bounding box center [36, 97] width 27 height 5
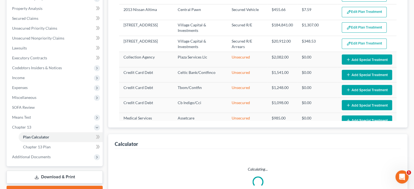
select select "59"
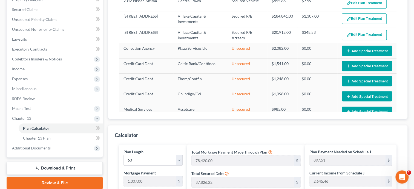
scroll to position [112, 0]
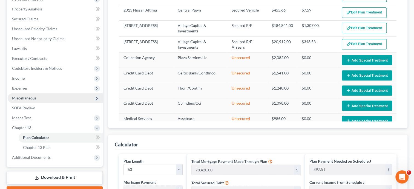
click at [39, 99] on span "Miscellaneous" at bounding box center [55, 98] width 95 height 10
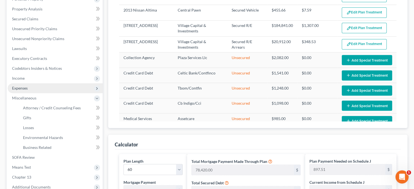
click at [31, 91] on span "Expenses" at bounding box center [55, 88] width 95 height 10
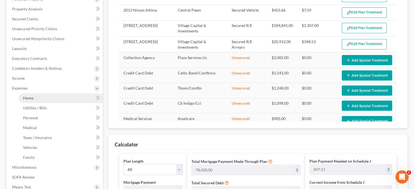
click at [32, 96] on span "Home" at bounding box center [28, 97] width 10 height 5
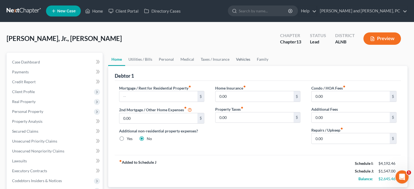
click at [240, 57] on link "Vehicles" at bounding box center [243, 59] width 21 height 13
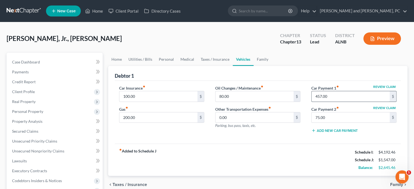
drag, startPoint x: 343, startPoint y: 93, endPoint x: 329, endPoint y: 93, distance: 13.7
click at [329, 93] on input "457.00" at bounding box center [351, 96] width 78 height 10
click at [343, 114] on input "75.00" at bounding box center [351, 117] width 78 height 10
drag, startPoint x: 300, startPoint y: 146, endPoint x: 262, endPoint y: 137, distance: 38.9
click at [300, 146] on div "fiber_manual_record Added to Schedule J Schedule I: $4,192.46 Schedule J: $1,01…" at bounding box center [258, 159] width 286 height 32
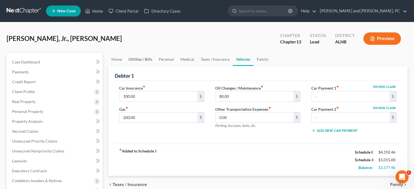
click at [137, 57] on link "Utilities / Bills" at bounding box center [140, 59] width 30 height 13
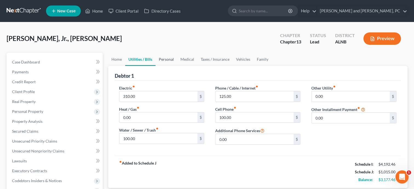
click at [167, 61] on link "Personal" at bounding box center [167, 59] width 22 height 13
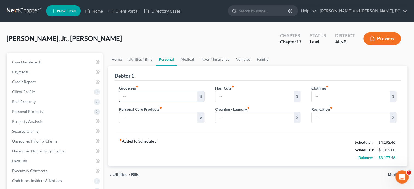
click at [157, 96] on input "text" at bounding box center [159, 96] width 78 height 10
type input "1,500.00"
click at [155, 115] on input "text" at bounding box center [159, 117] width 78 height 10
type input "1"
type input "50.00"
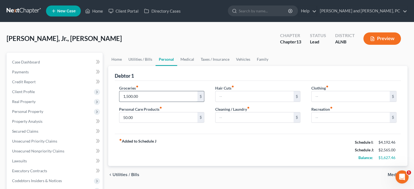
click at [153, 97] on input "1,500.00" at bounding box center [159, 96] width 78 height 10
click at [159, 96] on input "1,200.00" at bounding box center [159, 96] width 78 height 10
type input "1"
click at [158, 98] on input "1,000.00" at bounding box center [159, 96] width 78 height 10
drag, startPoint x: 158, startPoint y: 98, endPoint x: 106, endPoint y: 101, distance: 52.4
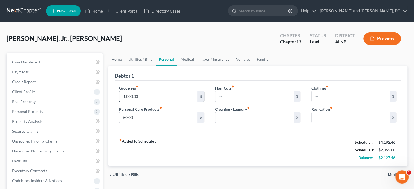
click at [120, 101] on input "1,000.00" at bounding box center [159, 96] width 78 height 10
type input "800.00"
click at [157, 152] on div "fiber_manual_record Added to Schedule J Schedule I: $4,192.46 Schedule J: $1,86…" at bounding box center [258, 149] width 286 height 32
click at [321, 95] on input "text" at bounding box center [351, 96] width 78 height 10
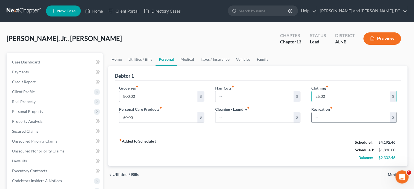
type input "25.00"
click at [317, 120] on input "text" at bounding box center [351, 117] width 78 height 10
type input "20.00"
click at [238, 59] on link "Vehicles" at bounding box center [243, 59] width 21 height 13
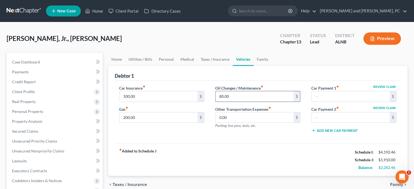
click at [246, 91] on input "80.00" at bounding box center [255, 96] width 78 height 10
click at [262, 171] on div "fiber_manual_record Added to Schedule J Schedule I: $4,192.46 Schedule J: $1,83…" at bounding box center [258, 159] width 286 height 32
click at [260, 59] on link "Family" at bounding box center [263, 59] width 18 height 13
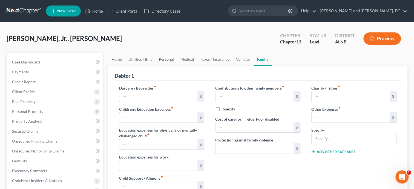
click at [168, 60] on link "Personal" at bounding box center [167, 59] width 22 height 13
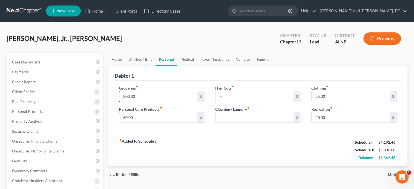
click at [155, 98] on input "800.00" at bounding box center [159, 96] width 78 height 10
type input "1"
type input "950.00"
click at [184, 145] on div "fiber_manual_record Added to Schedule J Schedule I: $4,192.46 Schedule J: $1,98…" at bounding box center [258, 149] width 286 height 32
click at [332, 93] on input "25.00" at bounding box center [351, 96] width 78 height 10
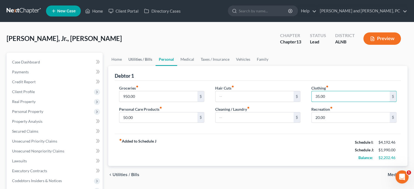
type input "35.00"
click at [139, 59] on link "Utilities / Bills" at bounding box center [140, 59] width 30 height 13
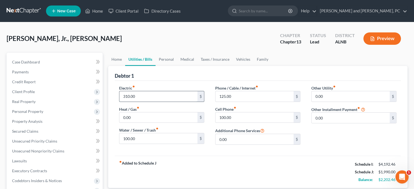
click at [126, 96] on input "310.00" at bounding box center [159, 96] width 78 height 10
click at [207, 155] on div "fiber_manual_record Added to Schedule J Schedule I: $4,192.46 Schedule J: $1,98…" at bounding box center [258, 171] width 286 height 32
click at [129, 96] on input "308.00" at bounding box center [159, 96] width 78 height 10
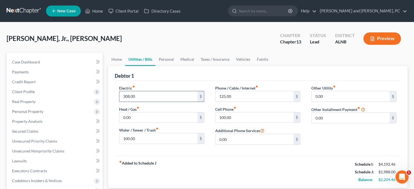
click at [129, 96] on input "308.00" at bounding box center [159, 96] width 78 height 10
click at [141, 96] on input "307.00" at bounding box center [159, 96] width 78 height 10
type input "307.75"
click at [169, 169] on div "fiber_manual_record Added to Schedule J Schedule I: $4,192.46 Schedule J: $1,98…" at bounding box center [258, 171] width 286 height 32
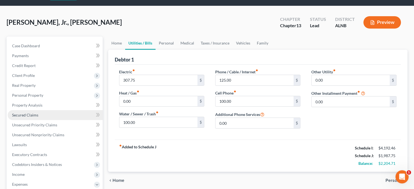
scroll to position [28, 0]
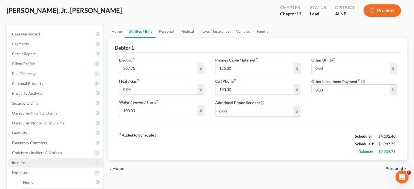
click at [26, 159] on span "Income" at bounding box center [55, 162] width 95 height 10
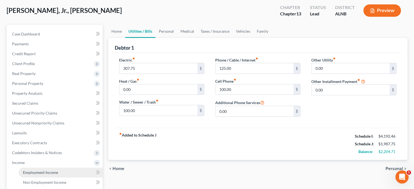
click at [27, 170] on span "Employment Income" at bounding box center [40, 172] width 35 height 5
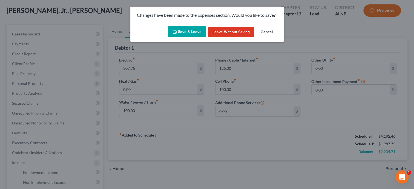
click at [181, 33] on button "Save & Leave" at bounding box center [187, 32] width 38 height 12
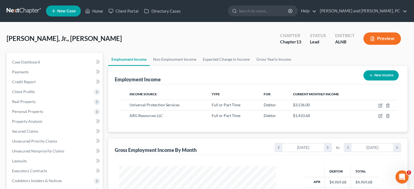
scroll to position [98, 168]
click at [35, 61] on span "Case Dashboard" at bounding box center [26, 61] width 28 height 5
select select "6"
select select "0"
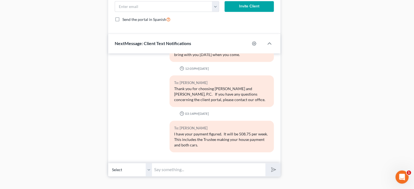
scroll to position [434, 0]
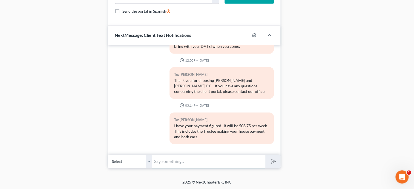
click at [210, 158] on input "text" at bounding box center [208, 160] width 113 height 13
type input "Is this doable? Do you want me to go ahead and get it filed?"
click at [275, 162] on polygon "submit" at bounding box center [272, 161] width 7 height 7
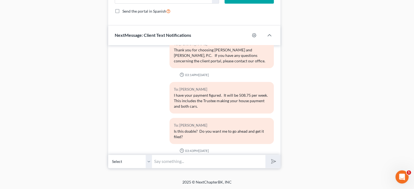
scroll to position [159, 0]
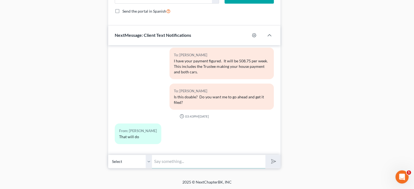
click at [209, 162] on input "text" at bounding box center [208, 160] width 113 height 13
type input "Ok. I will get it filed."
click at [274, 159] on icon "submit" at bounding box center [273, 161] width 8 height 8
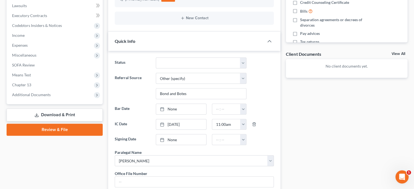
scroll to position [152, 0]
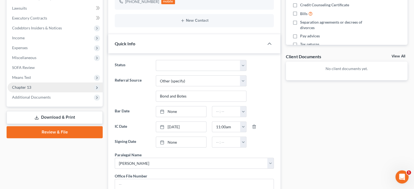
click at [19, 88] on span "Chapter 13" at bounding box center [21, 87] width 19 height 5
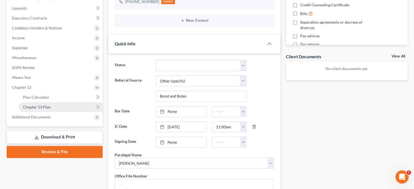
click at [24, 106] on span "Chapter 13 Plan" at bounding box center [37, 106] width 28 height 5
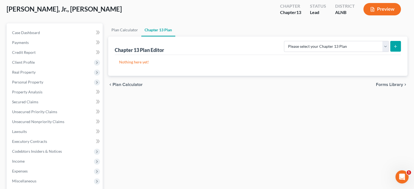
scroll to position [1, 0]
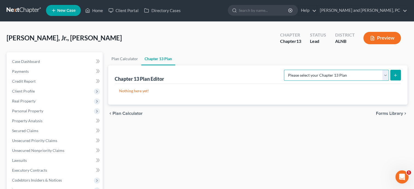
select select "0"
click option "Alabama - Northern District - Revised 1/1/19" at bounding box center [0, 0] width 0 height 0
click at [395, 74] on icon "submit" at bounding box center [396, 75] width 4 height 4
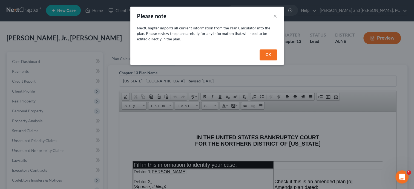
click at [269, 53] on button "OK" at bounding box center [269, 54] width 18 height 11
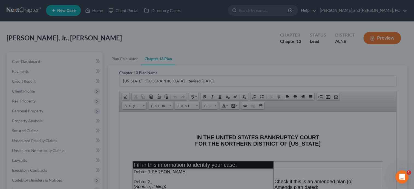
scroll to position [0, 0]
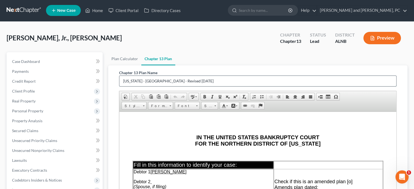
drag, startPoint x: 220, startPoint y: 79, endPoint x: 105, endPoint y: 83, distance: 115.5
click at [120, 83] on input "Alabama - Northern District - Revised 1/1/19" at bounding box center [258, 81] width 277 height 10
type input "Plan"
click at [121, 121] on html "IN THE UNITED STATES BANKRUPTCY COURT FOR THE NORTHERN DISTRICT OF ALABAMA Fill…" at bounding box center [258, 172] width 277 height 123
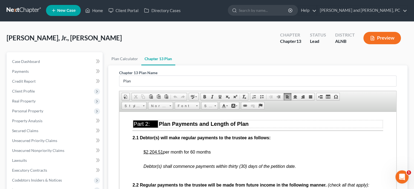
scroll to position [282, 0]
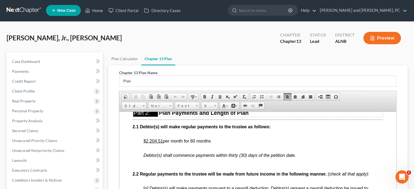
click at [146, 143] on u "$2,204.51" at bounding box center [153, 140] width 19 height 5
drag, startPoint x: 143, startPoint y: 145, endPoint x: 160, endPoint y: 145, distance: 17.3
click at [170, 143] on span "$508.75 per month for 60 months" at bounding box center [176, 140] width 64 height 5
drag, startPoint x: 169, startPoint y: 143, endPoint x: 180, endPoint y: 143, distance: 11.5
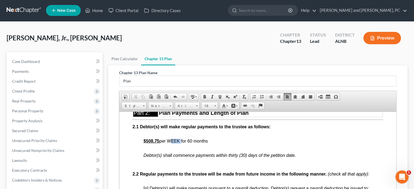
click at [180, 143] on span "$508.75 per WEEK for 60 months" at bounding box center [176, 140] width 64 height 5
click at [206, 93] on link "Bold" at bounding box center [205, 96] width 8 height 7
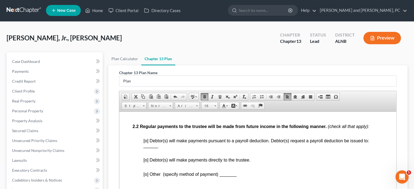
scroll to position [338, 0]
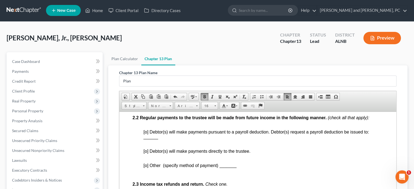
click at [145, 134] on span "[o] Debtor(s) will make payments pursuant to a payroll deduction. Debtor(s) req…" at bounding box center [257, 131] width 226 height 5
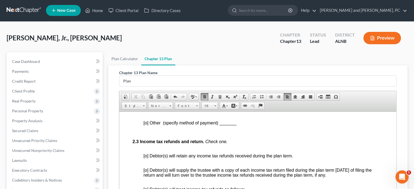
scroll to position [395, 0]
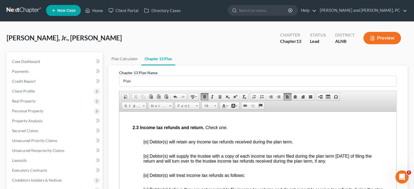
click at [145, 144] on span "[o] Debtor(s) will retain any income tax refunds received during the plan term." at bounding box center [219, 141] width 150 height 5
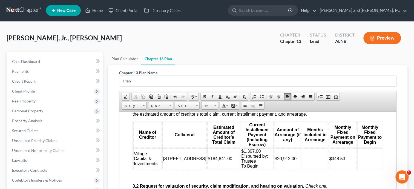
scroll to position [677, 0]
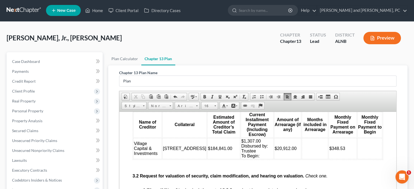
click at [249, 158] on td "$1,307.00 Disbursed by: Trustee To Begin:" at bounding box center [257, 148] width 33 height 21
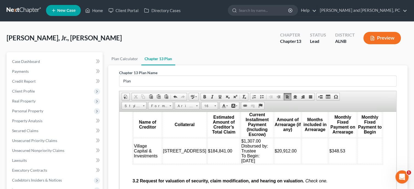
click at [305, 162] on td at bounding box center [315, 151] width 26 height 26
drag, startPoint x: 303, startPoint y: 162, endPoint x: 295, endPoint y: 161, distance: 7.7
click at [302, 161] on td "16" at bounding box center [315, 151] width 26 height 26
click at [195, 107] on link "Font" at bounding box center [187, 106] width 25 height 8
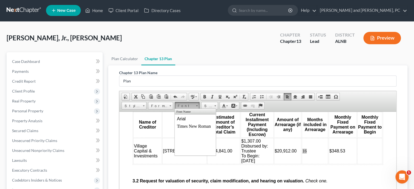
scroll to position [0, 0]
click at [190, 120] on link "Arial" at bounding box center [195, 118] width 39 height 7
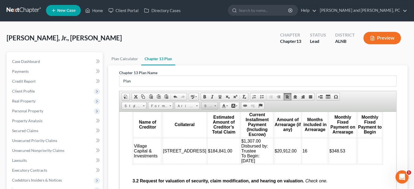
click at [207, 107] on span "Size" at bounding box center [207, 105] width 11 height 7
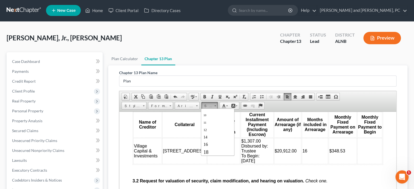
scroll to position [28, 0]
click at [211, 134] on link "16" at bounding box center [217, 135] width 31 height 7
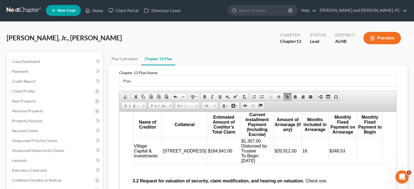
click at [370, 161] on td at bounding box center [370, 151] width 25 height 26
drag, startPoint x: 368, startPoint y: 163, endPoint x: 357, endPoint y: 163, distance: 11.5
click at [358, 163] on td "Conf" at bounding box center [370, 151] width 25 height 26
click at [193, 106] on span "Font" at bounding box center [184, 105] width 19 height 7
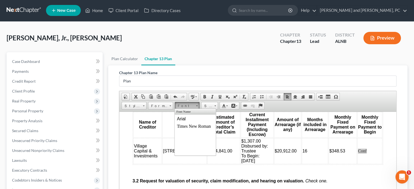
scroll to position [0, 0]
click at [192, 118] on link "Arial" at bounding box center [195, 118] width 39 height 7
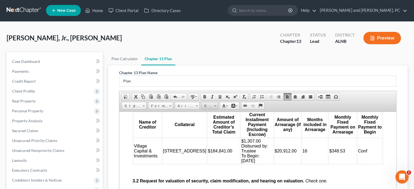
click at [210, 106] on span "Size" at bounding box center [207, 105] width 11 height 7
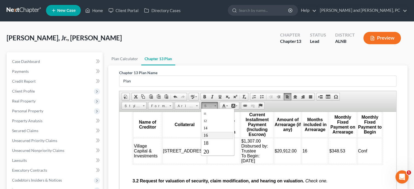
click at [215, 132] on link "16" at bounding box center [217, 135] width 31 height 7
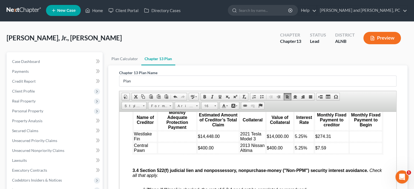
scroll to position [902, 0]
click at [184, 141] on td at bounding box center [177, 135] width 39 height 11
click at [276, 138] on span "$14,000.00" at bounding box center [278, 135] width 22 height 5
click at [195, 141] on td "$" at bounding box center [177, 135] width 39 height 11
drag, startPoint x: 177, startPoint y: 149, endPoint x: 159, endPoint y: 148, distance: 18.4
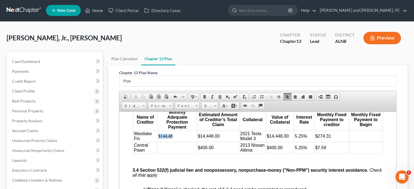
click at [159, 141] on td "$144.48" at bounding box center [177, 135] width 39 height 11
click at [179, 103] on span "Font" at bounding box center [184, 105] width 19 height 7
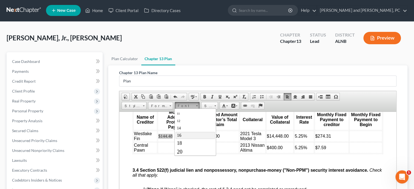
scroll to position [0, 0]
click at [183, 118] on span "Arial" at bounding box center [181, 118] width 9 height 5
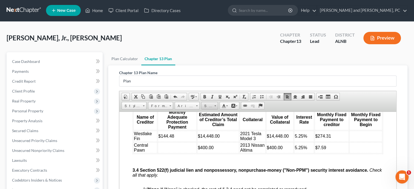
click at [208, 106] on span "Size" at bounding box center [207, 105] width 11 height 7
click at [215, 133] on link "16" at bounding box center [217, 135] width 31 height 7
click at [357, 141] on td at bounding box center [366, 135] width 33 height 11
drag, startPoint x: 360, startPoint y: 149, endPoint x: 351, endPoint y: 149, distance: 8.2
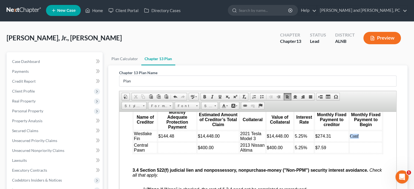
click at [351, 141] on td "Conf" at bounding box center [366, 135] width 33 height 11
click at [184, 102] on span "Font" at bounding box center [184, 105] width 19 height 7
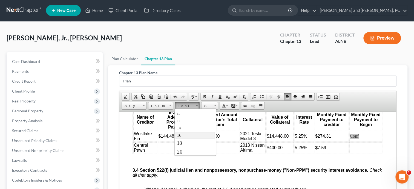
scroll to position [0, 0]
click at [187, 117] on link "Arial" at bounding box center [195, 118] width 39 height 7
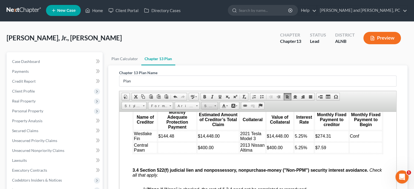
click at [214, 105] on link "Size" at bounding box center [209, 106] width 17 height 8
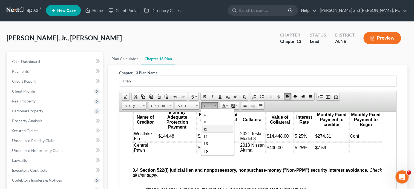
scroll to position [28, 0]
click at [217, 136] on link "16" at bounding box center [217, 135] width 31 height 7
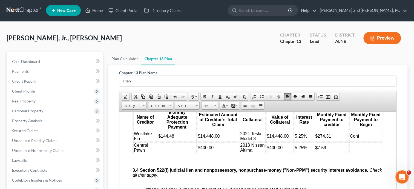
click at [172, 153] on td at bounding box center [177, 147] width 39 height 11
click at [270, 149] on span "$400.00" at bounding box center [275, 147] width 16 height 5
click at [173, 153] on td at bounding box center [177, 147] width 39 height 11
drag, startPoint x: 170, startPoint y: 159, endPoint x: 159, endPoint y: 159, distance: 11.8
click at [159, 153] on td "$4.00" at bounding box center [177, 147] width 39 height 11
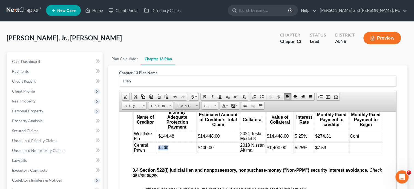
click at [179, 104] on span "Font" at bounding box center [184, 105] width 19 height 7
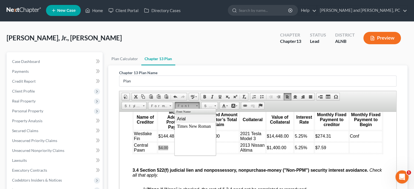
drag, startPoint x: 181, startPoint y: 118, endPoint x: 245, endPoint y: 113, distance: 64.6
click at [181, 118] on span "Arial" at bounding box center [181, 118] width 9 height 5
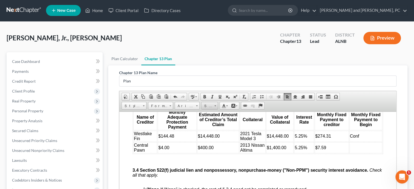
click at [206, 107] on span "Size" at bounding box center [207, 105] width 11 height 7
click at [209, 133] on link "16" at bounding box center [217, 135] width 31 height 7
click at [353, 153] on td at bounding box center [366, 147] width 33 height 11
drag, startPoint x: 360, startPoint y: 157, endPoint x: 351, endPoint y: 157, distance: 9.3
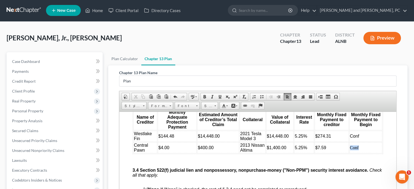
click at [351, 153] on td "Conf" at bounding box center [366, 147] width 33 height 11
click at [184, 106] on span "Font" at bounding box center [184, 105] width 19 height 7
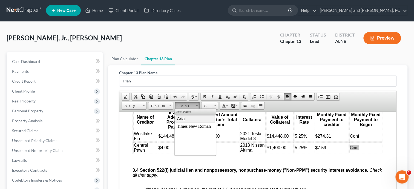
click at [188, 121] on link "Arial" at bounding box center [195, 118] width 39 height 7
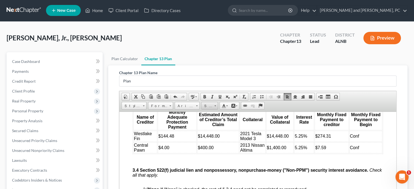
click at [215, 104] on span at bounding box center [215, 104] width 1 height 5
click at [219, 132] on link "16" at bounding box center [217, 135] width 31 height 7
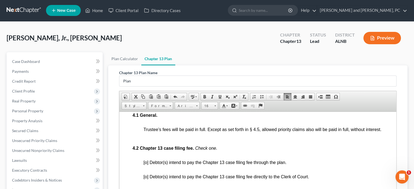
scroll to position [1072, 0]
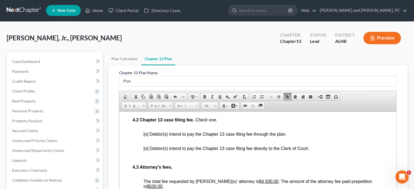
click at [146, 136] on span "[o] Debtor(s) intend to pay the Chapter 13 case filing fee through the plan." at bounding box center [215, 133] width 143 height 5
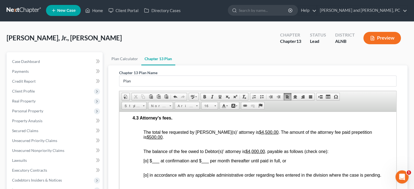
scroll to position [1128, 0]
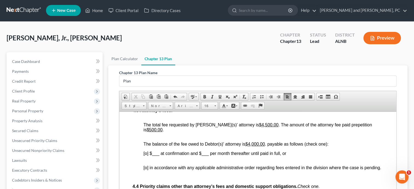
click at [145, 169] on span "[o] in accordance with any applicable administrative order regarding fees enter…" at bounding box center [263, 167] width 238 height 5
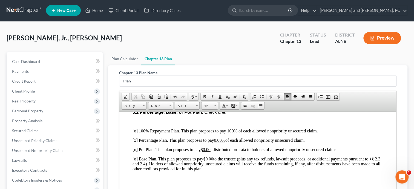
scroll to position [1325, 0]
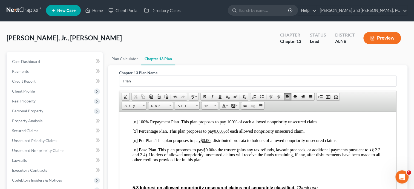
click at [134, 133] on p "[x] Percentage Plan. This plan proposes to pay 0.00% of each allowed nonpriorit…" at bounding box center [258, 130] width 251 height 5
click at [134, 158] on p "[o] Base Plan. This plan proposes to pay $0.00 to the trustee (plus any tax ref…" at bounding box center [258, 154] width 251 height 15
click at [206, 152] on u "$0.00" at bounding box center [208, 149] width 10 height 5
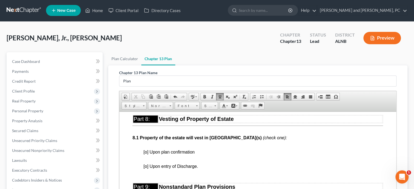
scroll to position [1664, 0]
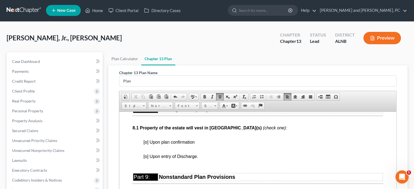
click at [145, 144] on span "[o] Upon plan confirmation" at bounding box center [169, 141] width 51 height 5
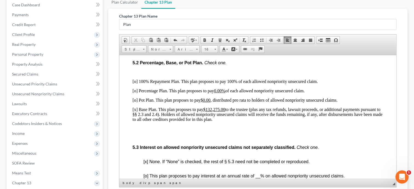
scroll to position [1297, 0]
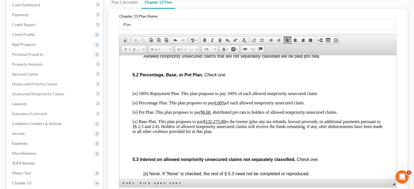
drag, startPoint x: 133, startPoint y: 104, endPoint x: 298, endPoint y: 140, distance: 168.5
click at [298, 133] on div "[o] 100% Repayment Plan. This plan proposes to pay 100% of each allowed nonprio…" at bounding box center [258, 112] width 251 height 43
click at [186, 51] on span "Font" at bounding box center [184, 49] width 19 height 7
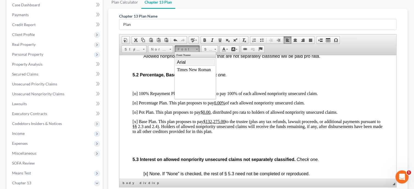
click at [180, 64] on span "Arial" at bounding box center [181, 62] width 9 height 5
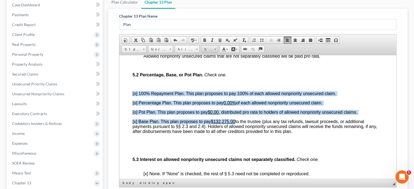
click at [210, 51] on span "Size" at bounding box center [207, 49] width 11 height 7
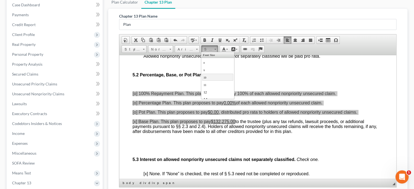
scroll to position [28, 0]
click at [216, 75] on link "16" at bounding box center [217, 78] width 31 height 7
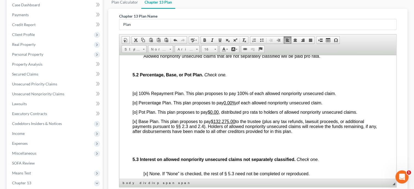
click at [281, 86] on p at bounding box center [264, 83] width 240 height 5
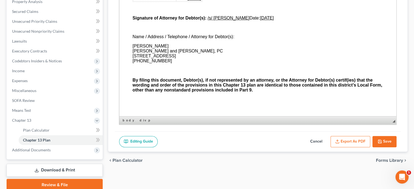
scroll to position [141, 0]
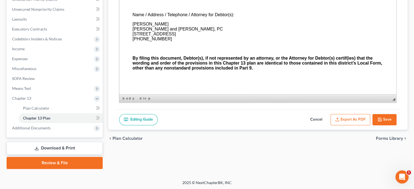
click at [386, 121] on button "Save" at bounding box center [385, 120] width 24 height 12
select select "0"
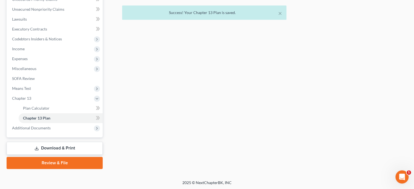
scroll to position [1, 0]
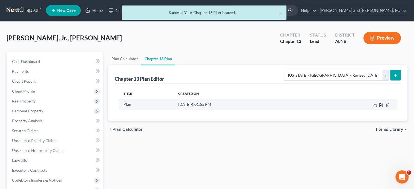
click at [382, 104] on icon "button" at bounding box center [382, 104] width 2 height 2
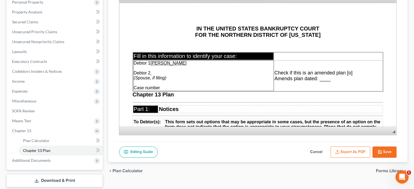
scroll to position [141, 0]
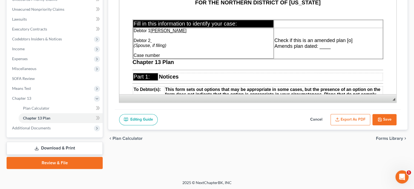
click at [348, 119] on button "Export as PDF" at bounding box center [351, 120] width 40 height 12
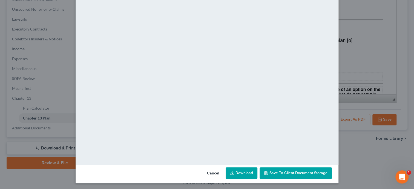
scroll to position [41, 0]
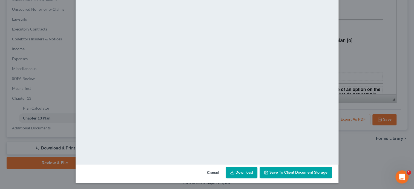
click at [284, 170] on span "Save to Client Document Storage" at bounding box center [299, 172] width 58 height 5
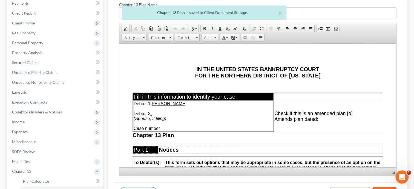
scroll to position [113, 0]
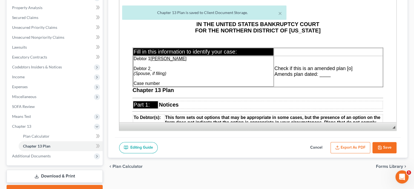
click at [348, 148] on button "Export as PDF" at bounding box center [351, 148] width 40 height 12
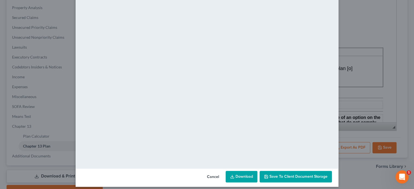
scroll to position [41, 0]
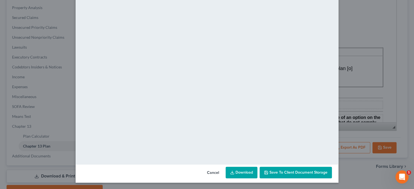
click at [254, 172] on link "Download" at bounding box center [242, 172] width 32 height 12
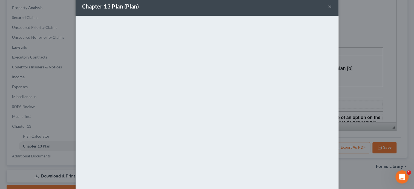
scroll to position [0, 0]
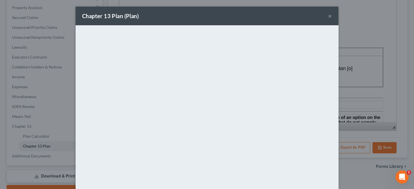
click at [333, 15] on div "Chapter 13 Plan (Plan) ×" at bounding box center [207, 16] width 263 height 19
click at [331, 15] on button "×" at bounding box center [330, 16] width 4 height 7
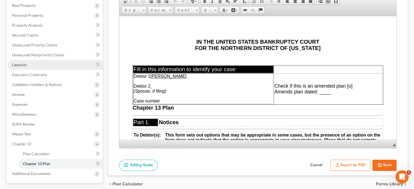
scroll to position [85, 0]
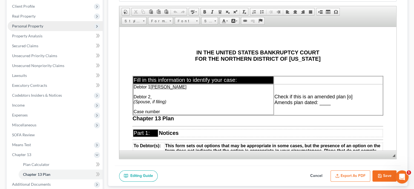
click at [33, 25] on span "Personal Property" at bounding box center [27, 26] width 31 height 5
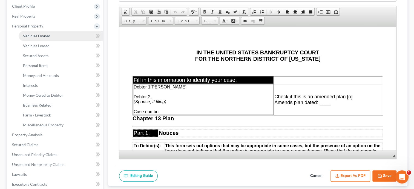
click at [33, 37] on span "Vehicles Owned" at bounding box center [36, 35] width 27 height 5
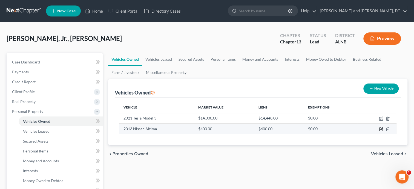
click at [380, 128] on icon "button" at bounding box center [381, 129] width 4 height 4
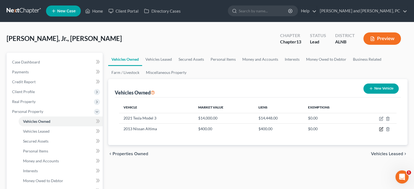
select select "0"
select select "13"
select select "3"
select select "0"
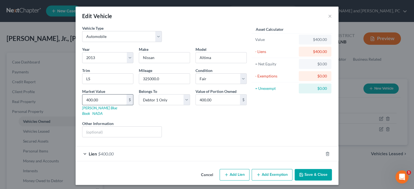
click at [84, 100] on input "400.00" at bounding box center [104, 99] width 44 height 10
type input "1"
type input "1.00"
click at [191, 126] on div "Liens Select" at bounding box center [207, 128] width 85 height 17
click at [272, 170] on button "Add Exemption" at bounding box center [272, 175] width 41 height 12
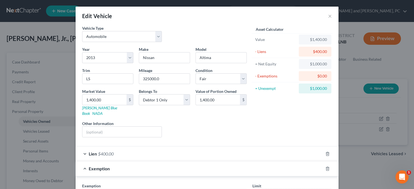
scroll to position [84, 0]
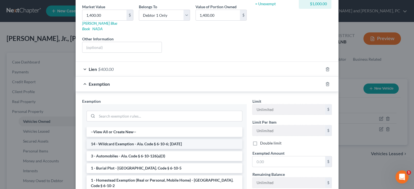
click at [170, 139] on li "14 - Wildcard Exemption - Ala. Code § 6-10-6; 6-10-12" at bounding box center [165, 144] width 156 height 10
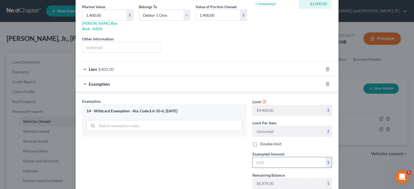
click at [266, 157] on input "text" at bounding box center [289, 162] width 73 height 10
click at [193, 157] on div "Exemption Set must be selected for CA. Exemption * 14 - Wildcard Exemption - Al…" at bounding box center [164, 145] width 170 height 95
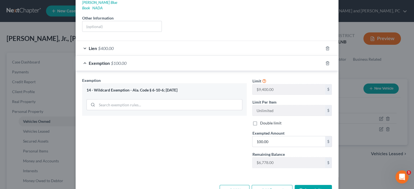
scroll to position [117, 0]
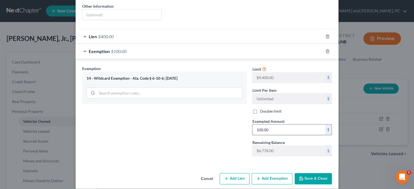
click at [258, 124] on input "100.00" at bounding box center [289, 129] width 73 height 10
click at [305, 173] on button "Save & Close" at bounding box center [313, 179] width 37 height 12
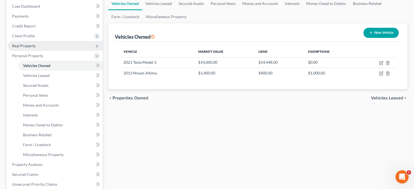
scroll to position [0, 0]
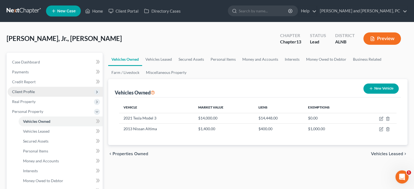
click at [38, 95] on span "Client Profile" at bounding box center [55, 92] width 95 height 10
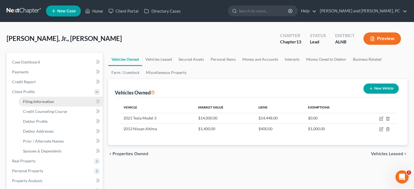
click at [42, 102] on span "Filing Information" at bounding box center [38, 101] width 31 height 5
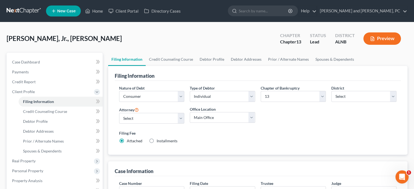
click at [162, 142] on span "Installments" at bounding box center [167, 140] width 21 height 5
click at [162, 141] on input "Installments Installments" at bounding box center [161, 140] width 4 height 4
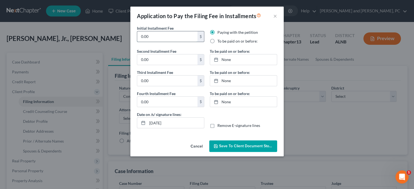
drag, startPoint x: 154, startPoint y: 35, endPoint x: 138, endPoint y: 36, distance: 16.3
click at [138, 36] on input "0.00" at bounding box center [167, 36] width 60 height 10
click at [151, 57] on input "0.00" at bounding box center [167, 59] width 60 height 10
click at [153, 79] on input "0.00" at bounding box center [167, 80] width 60 height 10
click at [151, 98] on input "0.00" at bounding box center [167, 101] width 60 height 10
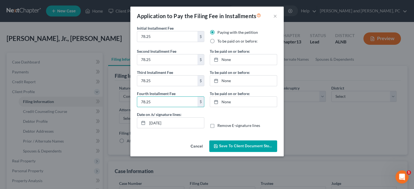
click at [218, 40] on label "To be paid on or before:" at bounding box center [238, 40] width 40 height 5
click at [220, 40] on input "To be paid on or before:" at bounding box center [222, 40] width 4 height 4
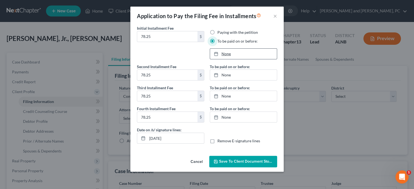
click at [223, 54] on link "None" at bounding box center [243, 54] width 67 height 10
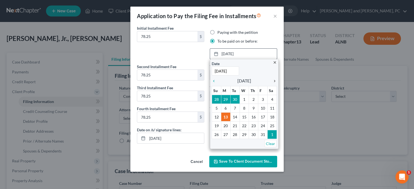
click at [276, 82] on icon "chevron_right" at bounding box center [273, 81] width 7 height 4
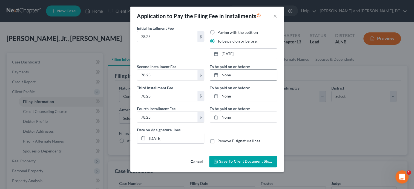
click at [229, 79] on link "None" at bounding box center [243, 75] width 67 height 10
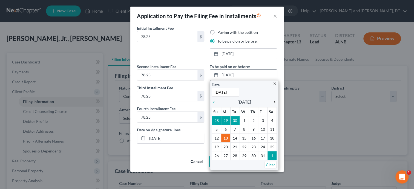
click at [274, 103] on icon "chevron_right" at bounding box center [273, 102] width 7 height 4
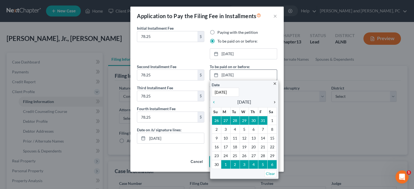
click at [274, 103] on icon "chevron_right" at bounding box center [273, 102] width 7 height 4
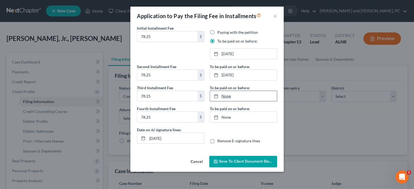
click at [230, 96] on link "None" at bounding box center [243, 96] width 67 height 10
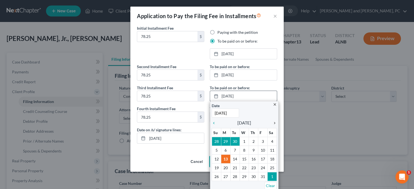
click at [275, 123] on icon "chevron_right" at bounding box center [273, 123] width 7 height 4
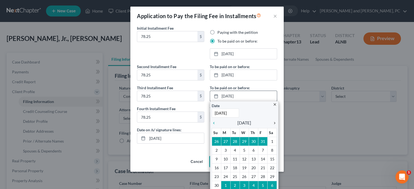
click at [275, 123] on icon "chevron_right" at bounding box center [273, 123] width 7 height 4
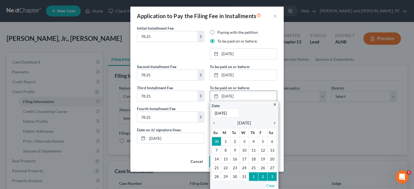
click at [275, 123] on icon "chevron_right" at bounding box center [273, 123] width 7 height 4
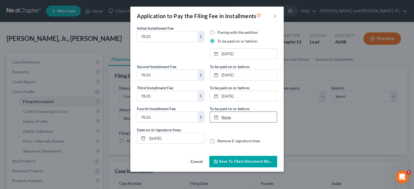
click at [228, 118] on link "None" at bounding box center [243, 117] width 67 height 10
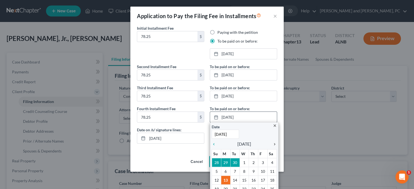
click at [274, 143] on icon "chevron_right" at bounding box center [273, 144] width 7 height 4
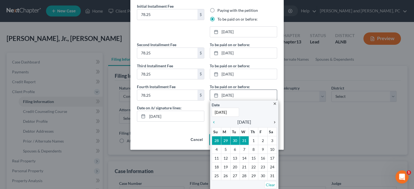
click at [275, 121] on icon "chevron_right" at bounding box center [273, 122] width 7 height 4
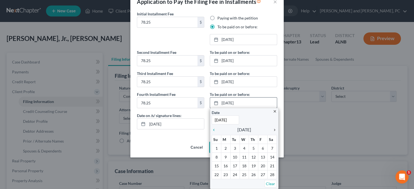
scroll to position [13, 0]
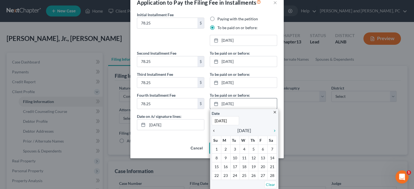
click at [214, 130] on icon "chevron_left" at bounding box center [215, 130] width 7 height 4
click at [275, 131] on icon "chevron_right" at bounding box center [273, 130] width 7 height 4
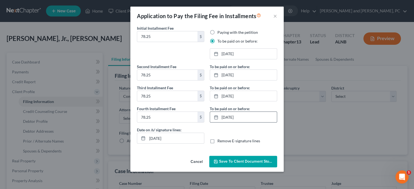
click at [236, 160] on span "Save to Client Document Storage" at bounding box center [248, 161] width 58 height 5
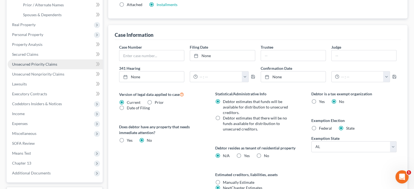
scroll to position [141, 0]
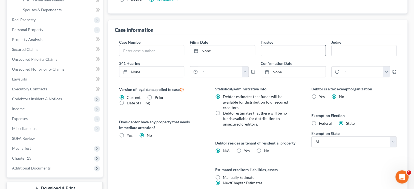
click at [273, 47] on input "text" at bounding box center [293, 50] width 65 height 10
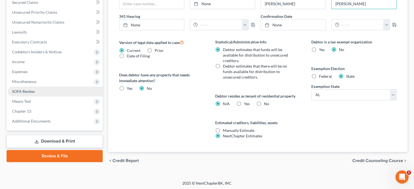
scroll to position [188, 0]
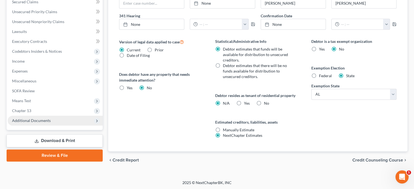
click at [29, 121] on span "Additional Documents" at bounding box center [31, 120] width 39 height 5
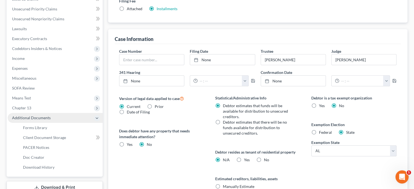
scroll to position [129, 0]
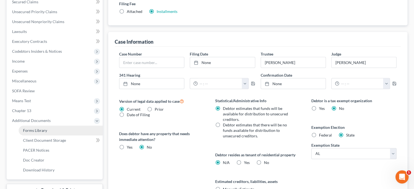
click at [42, 129] on span "Forms Library" at bounding box center [35, 130] width 24 height 5
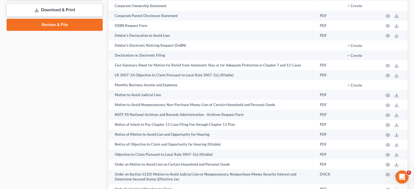
scroll to position [310, 0]
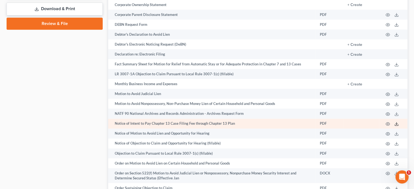
click at [398, 126] on icon at bounding box center [397, 123] width 4 height 4
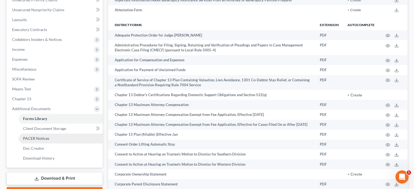
scroll to position [0, 0]
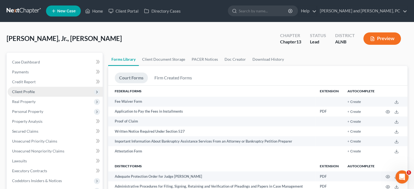
click at [29, 92] on span "Client Profile" at bounding box center [23, 91] width 23 height 5
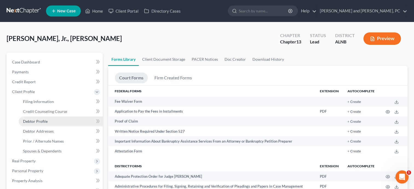
click at [38, 122] on span "Debtor Profile" at bounding box center [35, 121] width 25 height 5
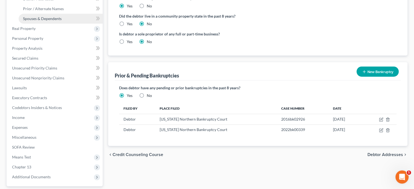
scroll to position [141, 0]
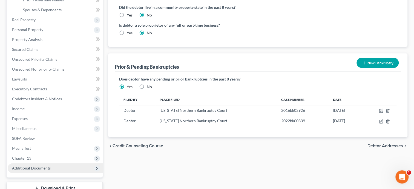
click at [46, 166] on span "Additional Documents" at bounding box center [31, 167] width 39 height 5
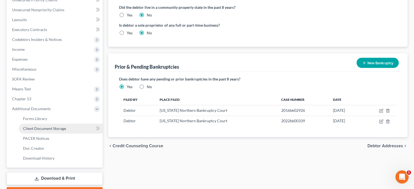
click at [54, 128] on span "Client Document Storage" at bounding box center [44, 128] width 43 height 5
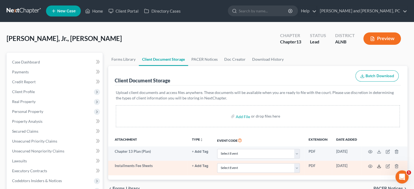
click at [379, 166] on polyline at bounding box center [380, 165] width 2 height 1
click at [399, 164] on td at bounding box center [385, 167] width 46 height 14
click at [396, 165] on icon "button" at bounding box center [397, 166] width 4 height 4
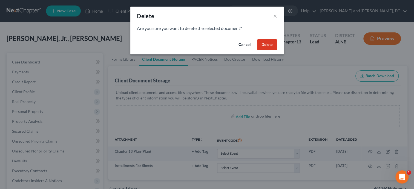
click at [269, 46] on button "Delete" at bounding box center [267, 44] width 20 height 11
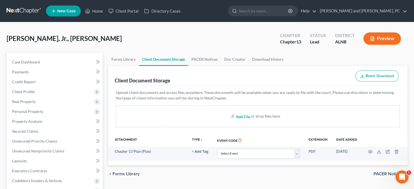
click at [242, 116] on input "file" at bounding box center [242, 116] width 13 height 10
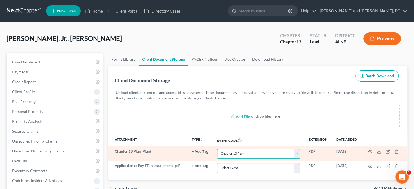
click option "Chapter 13 Plan" at bounding box center [0, 0] width 0 height 0
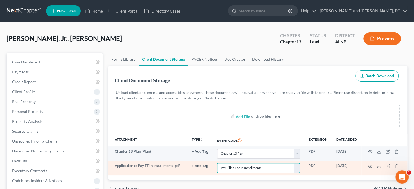
click option "Pay Filing Fee in Installments" at bounding box center [0, 0] width 0 height 0
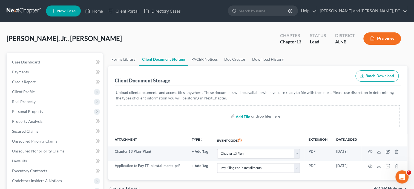
click at [247, 117] on input "file" at bounding box center [242, 116] width 13 height 10
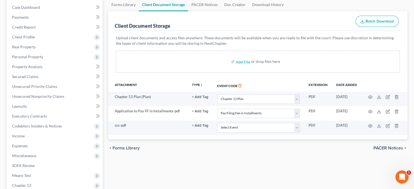
scroll to position [56, 0]
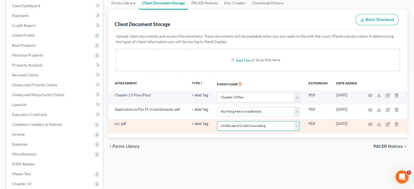
click option "Certificate of Credit Counseling" at bounding box center [0, 0] width 0 height 0
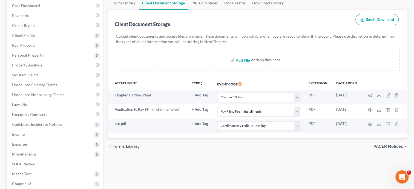
click at [240, 61] on input "file" at bounding box center [242, 60] width 13 height 10
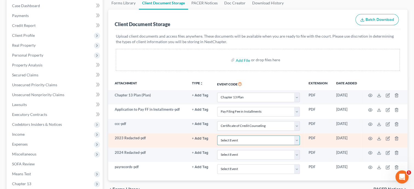
click at [272, 140] on select "Select Event 20 Largest Unsecured Creditors Amended Schedules (Fee) Attachment …" at bounding box center [258, 140] width 83 height 10
click option "Tax Documents" at bounding box center [0, 0] width 0 height 0
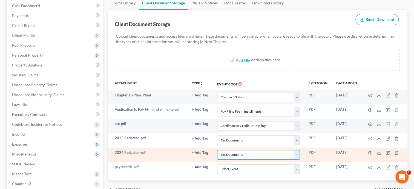
click option "Tax Documents" at bounding box center [0, 0] width 0 height 0
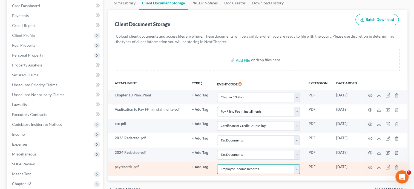
click option "Employee Income Records" at bounding box center [0, 0] width 0 height 0
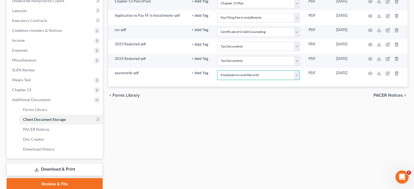
scroll to position [169, 0]
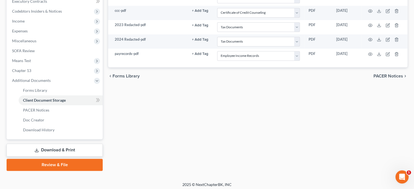
click at [66, 163] on link "Review & File" at bounding box center [55, 164] width 96 height 12
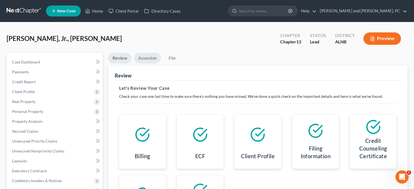
click at [152, 61] on link "Assemble" at bounding box center [147, 58] width 27 height 11
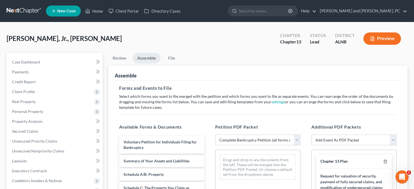
click option "Complete Bankruptcy Petition (all forms and schedules)" at bounding box center [0, 0] width 0 height 0
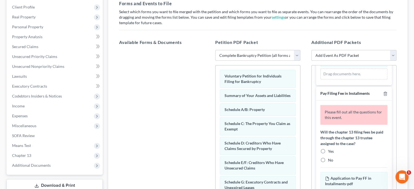
scroll to position [197, 0]
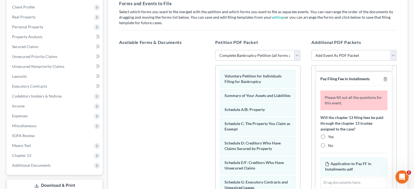
click at [328, 135] on label "Yes" at bounding box center [331, 136] width 6 height 5
click at [331, 135] on input "Yes" at bounding box center [333, 136] width 4 height 4
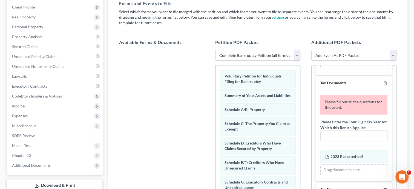
scroll to position [366, 0]
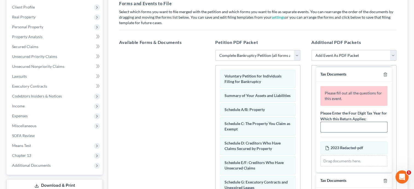
click at [352, 126] on input "text" at bounding box center [354, 127] width 67 height 10
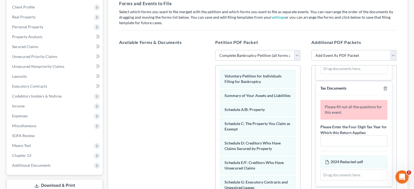
scroll to position [451, 0]
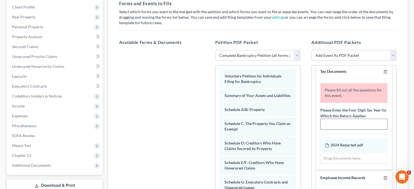
click at [353, 124] on input "text" at bounding box center [354, 124] width 67 height 10
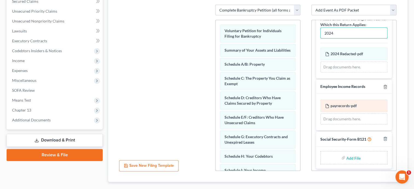
scroll to position [141, 0]
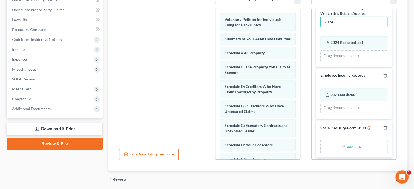
click at [357, 143] on input "file" at bounding box center [353, 146] width 13 height 10
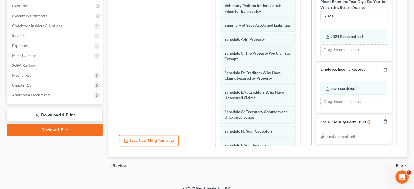
scroll to position [160, 0]
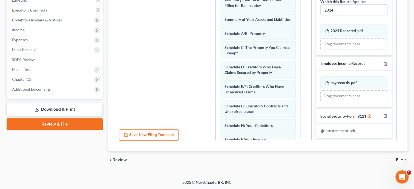
click at [398, 157] on span "File" at bounding box center [399, 159] width 7 height 4
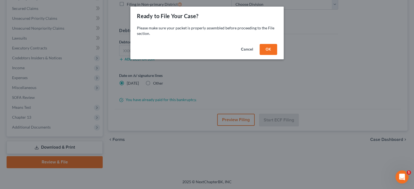
scroll to position [122, 0]
click at [277, 49] on button "OK" at bounding box center [269, 49] width 18 height 11
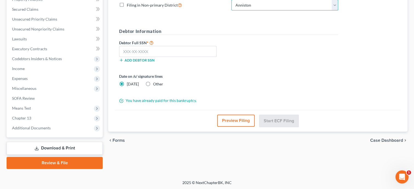
click option "Anniston" at bounding box center [0, 0] width 0 height 0
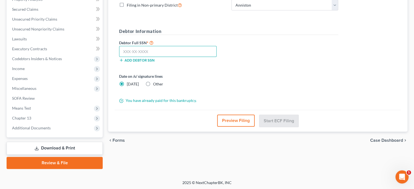
click at [191, 49] on input "text" at bounding box center [168, 51] width 98 height 11
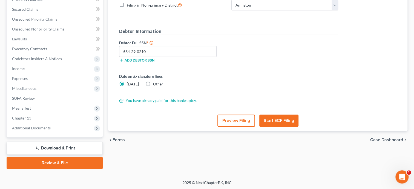
click at [283, 120] on button "Start ECF Filing" at bounding box center [279, 120] width 39 height 12
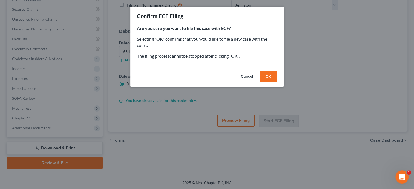
click at [268, 76] on button "OK" at bounding box center [269, 76] width 18 height 11
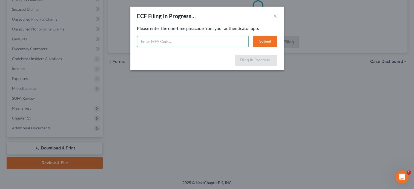
click at [158, 42] on input "text" at bounding box center [193, 41] width 112 height 11
click at [258, 38] on button "Submit" at bounding box center [265, 41] width 24 height 11
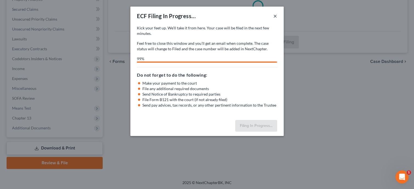
click at [275, 18] on button "×" at bounding box center [276, 16] width 4 height 7
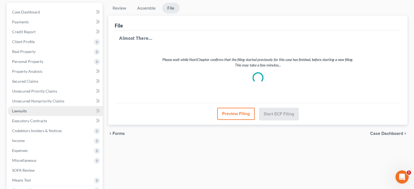
scroll to position [0, 0]
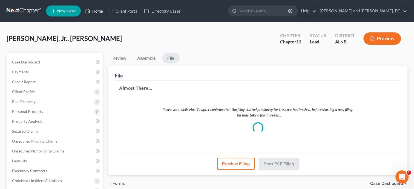
click at [98, 14] on link "Home" at bounding box center [93, 11] width 23 height 10
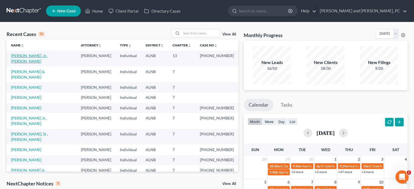
click at [37, 55] on link "[PERSON_NAME], Jr., [PERSON_NAME]" at bounding box center [29, 58] width 37 height 10
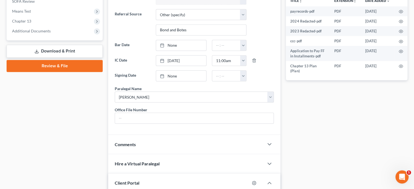
scroll to position [226, 0]
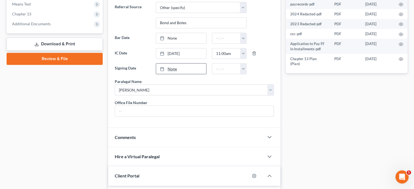
click at [172, 68] on link "None" at bounding box center [181, 68] width 50 height 10
click at [244, 64] on button "button" at bounding box center [243, 68] width 6 height 10
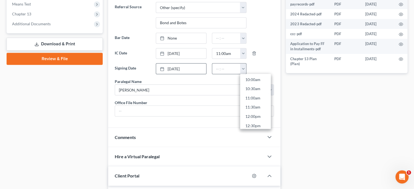
scroll to position [216, 0]
click at [255, 110] on link "1:30pm" at bounding box center [255, 113] width 31 height 9
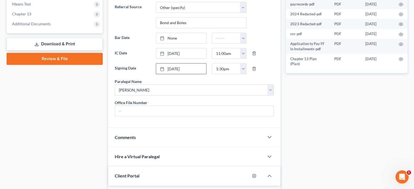
click at [189, 143] on div "Comments" at bounding box center [186, 136] width 156 height 19
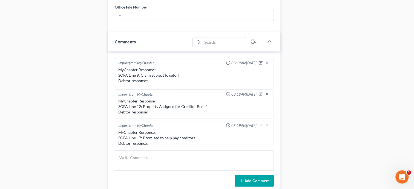
scroll to position [310, 0]
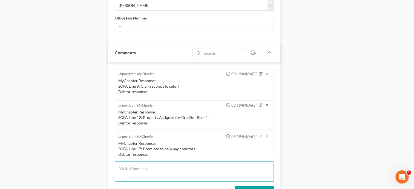
click at [186, 174] on textarea at bounding box center [194, 171] width 159 height 20
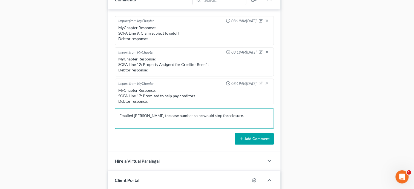
scroll to position [366, 0]
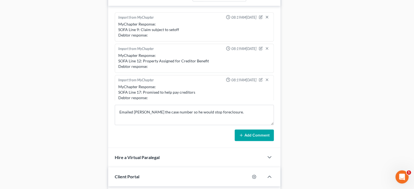
click at [256, 141] on button "Add Comment" at bounding box center [254, 135] width 39 height 12
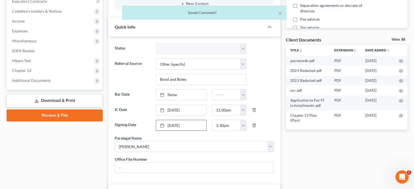
scroll to position [0, 0]
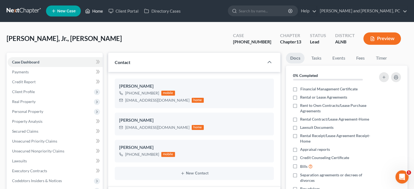
click at [98, 10] on link "Home" at bounding box center [93, 11] width 23 height 10
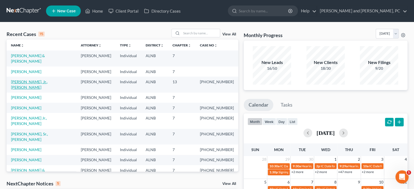
click at [28, 79] on link "[PERSON_NAME], Jr., [PERSON_NAME]" at bounding box center [29, 84] width 37 height 10
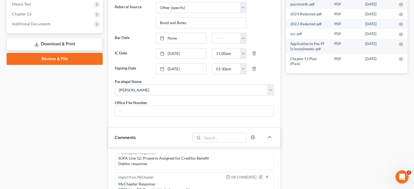
scroll to position [254, 0]
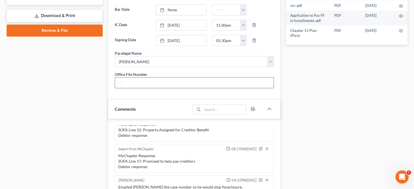
click at [195, 88] on input "text" at bounding box center [194, 82] width 159 height 10
click at [181, 118] on div "Comments" at bounding box center [149, 108] width 82 height 19
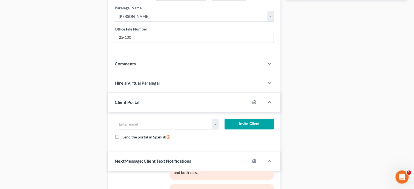
scroll to position [310, 0]
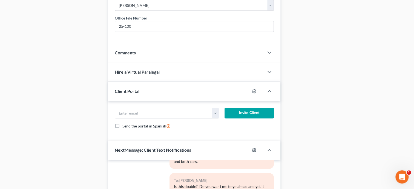
click at [147, 62] on div "Comments" at bounding box center [186, 52] width 156 height 19
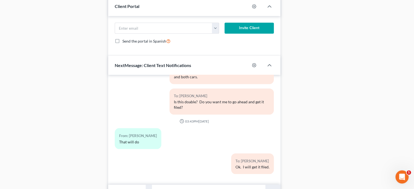
scroll to position [576, 0]
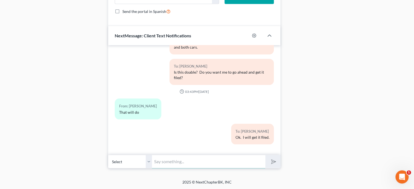
click at [158, 161] on input "text" at bounding box center [208, 160] width 113 height 13
click at [273, 159] on icon "submit" at bounding box center [273, 161] width 8 height 8
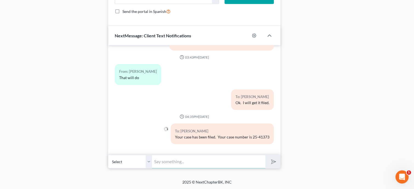
click at [256, 163] on input "text" at bounding box center [208, 160] width 113 height 13
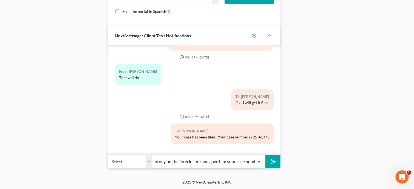
scroll to position [0, 51]
click at [266, 155] on button "submit" at bounding box center [273, 161] width 15 height 13
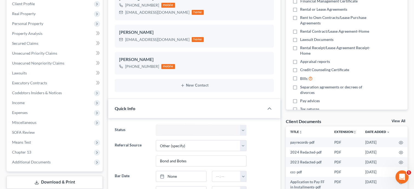
scroll to position [141, 0]
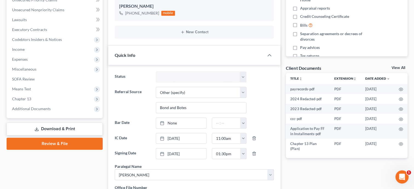
click at [83, 128] on link "Download & Print" at bounding box center [55, 128] width 96 height 13
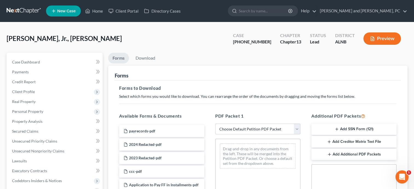
click at [215, 123] on select "Choose Default Petition PDF Packet Complete Bankruptcy Petition (all forms and …" at bounding box center [257, 128] width 85 height 11
click option "Complete Bankruptcy Petition (all forms and schedules)" at bounding box center [0, 0] width 0 height 0
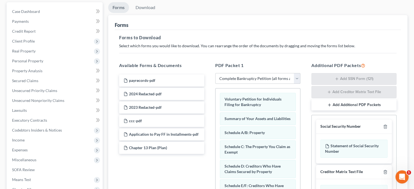
scroll to position [113, 0]
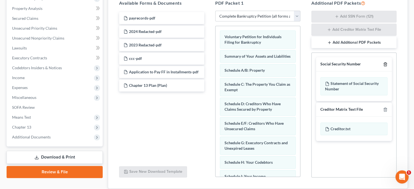
click at [385, 63] on icon "button" at bounding box center [385, 64] width 4 height 4
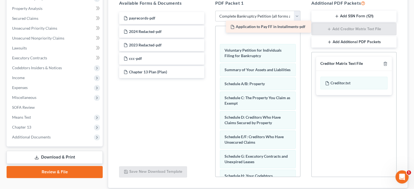
drag, startPoint x: 135, startPoint y: 68, endPoint x: 242, endPoint y: 24, distance: 115.7
click at [209, 24] on div "Application to Pay FF in Installments-pdf payrecords-pdf 2024 Redacted-pdf 2023…" at bounding box center [162, 45] width 94 height 66
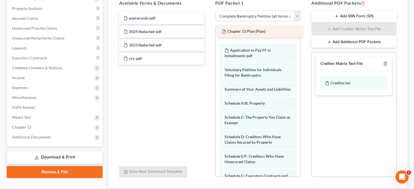
drag, startPoint x: 160, startPoint y: 75, endPoint x: 259, endPoint y: 35, distance: 106.1
click at [209, 35] on div "Chapter 13 Plan (Plan) payrecords-pdf 2024 Redacted-pdf 2023 Redacted-pdf ccc-p…" at bounding box center [162, 38] width 94 height 52
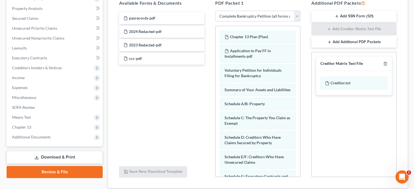
scroll to position [149, 0]
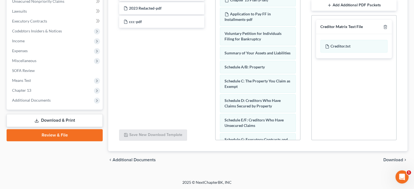
click at [387, 160] on span "Download" at bounding box center [394, 159] width 20 height 4
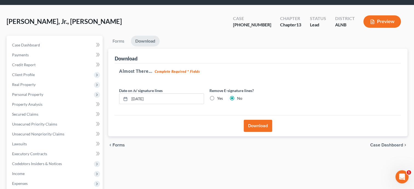
scroll to position [9, 0]
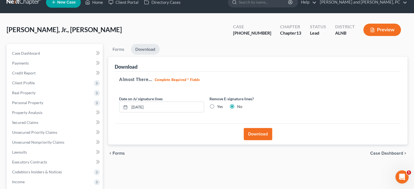
click at [259, 132] on button "Download" at bounding box center [258, 134] width 29 height 12
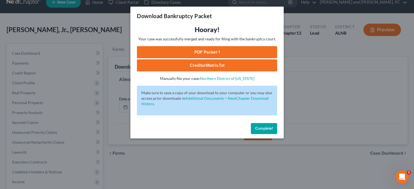
click at [231, 48] on link "PDF Packet 1" at bounding box center [207, 52] width 140 height 12
click at [266, 129] on span "Complete!" at bounding box center [264, 128] width 18 height 5
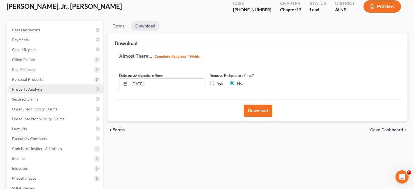
scroll to position [122, 0]
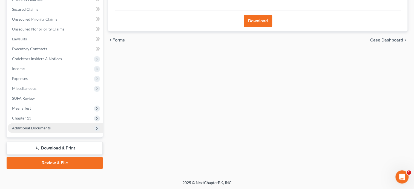
click at [27, 126] on span "Additional Documents" at bounding box center [31, 127] width 39 height 5
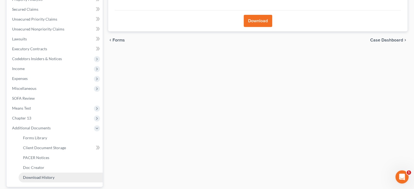
click at [31, 174] on link "Download History" at bounding box center [61, 177] width 84 height 10
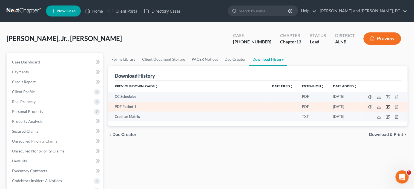
click at [388, 107] on icon "button" at bounding box center [388, 106] width 2 height 2
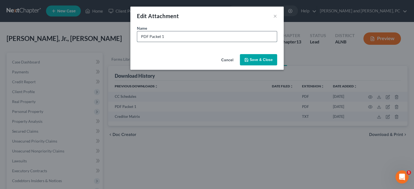
drag, startPoint x: 207, startPoint y: 37, endPoint x: 129, endPoint y: 35, distance: 78.4
click at [137, 35] on input "PDF Packet 1" at bounding box center [207, 36] width 140 height 10
click at [258, 56] on button "Save & Close" at bounding box center [258, 60] width 37 height 12
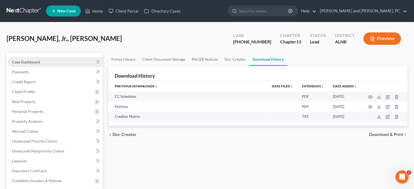
click at [26, 63] on span "Case Dashboard" at bounding box center [26, 61] width 28 height 5
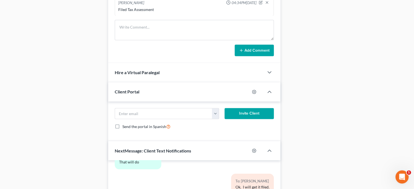
scroll to position [576, 0]
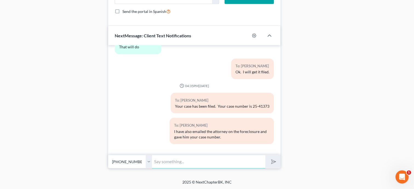
click at [165, 164] on input "text" at bounding box center [208, 160] width 113 height 13
click at [266, 155] on button "submit" at bounding box center [273, 161] width 15 height 13
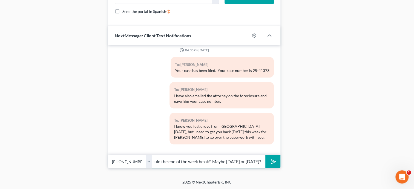
scroll to position [0, 11]
click at [270, 160] on icon "submit" at bounding box center [273, 161] width 8 height 8
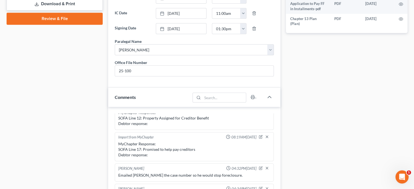
scroll to position [96, 0]
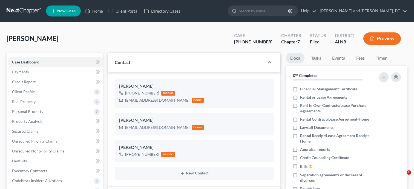
select select "6"
select select "1"
select select "0"
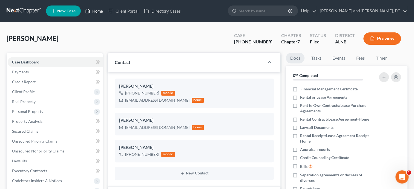
click at [101, 12] on link "Home" at bounding box center [93, 11] width 23 height 10
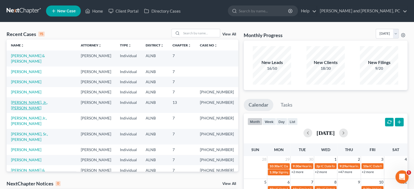
click at [24, 100] on link "[PERSON_NAME], Jr., [PERSON_NAME]" at bounding box center [29, 105] width 37 height 10
select select "6"
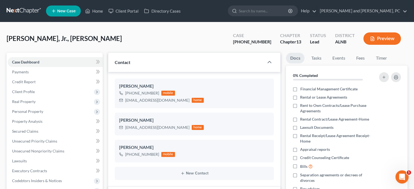
select select "0"
click at [27, 92] on span "Client Profile" at bounding box center [23, 91] width 23 height 5
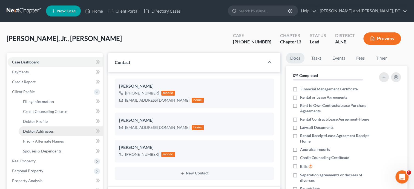
click at [30, 129] on span "Debtor Addresses" at bounding box center [38, 131] width 31 height 5
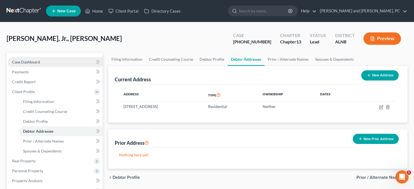
click at [33, 61] on span "Case Dashboard" at bounding box center [26, 61] width 28 height 5
select select "6"
select select "0"
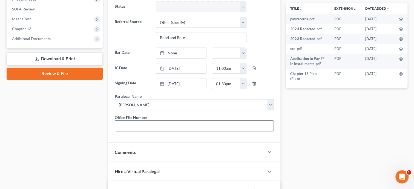
scroll to position [226, 0]
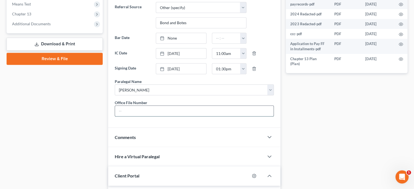
click at [147, 116] on input "text" at bounding box center [194, 111] width 159 height 10
type input "25-100"
click at [158, 127] on div "Status Discharged Discharged & Reported Discharge Litigation Dismissal Notice D…" at bounding box center [194, 53] width 172 height 147
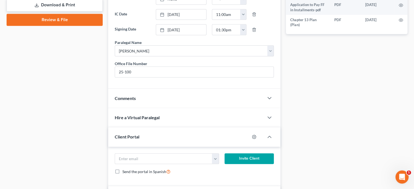
scroll to position [282, 0]
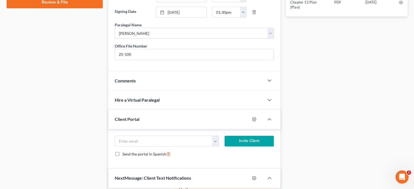
click at [142, 90] on div "Comments" at bounding box center [186, 80] width 156 height 19
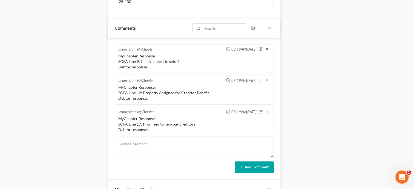
scroll to position [366, 0]
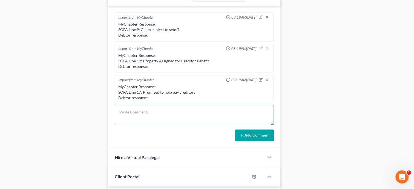
click at [143, 124] on textarea at bounding box center [194, 114] width 159 height 20
type textarea "Filed Tax Assessment"
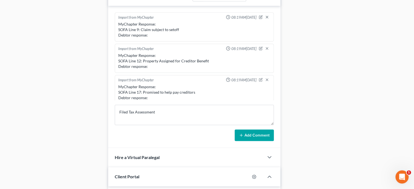
click at [238, 141] on button "Add Comment" at bounding box center [254, 135] width 39 height 12
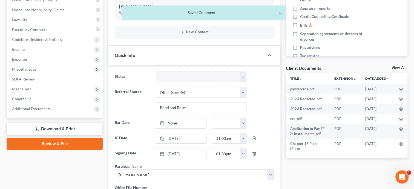
scroll to position [0, 0]
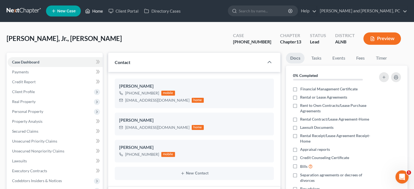
click at [97, 11] on link "Home" at bounding box center [93, 11] width 23 height 10
